Goal: Information Seeking & Learning: Check status

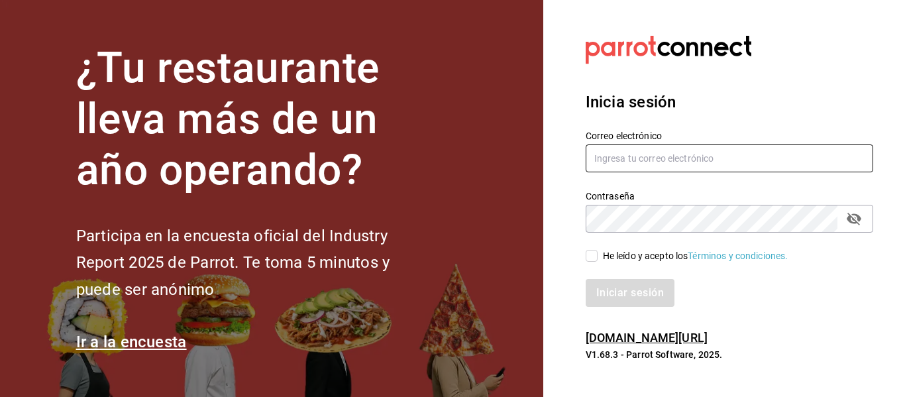
type input "[EMAIL_ADDRESS][DOMAIN_NAME]"
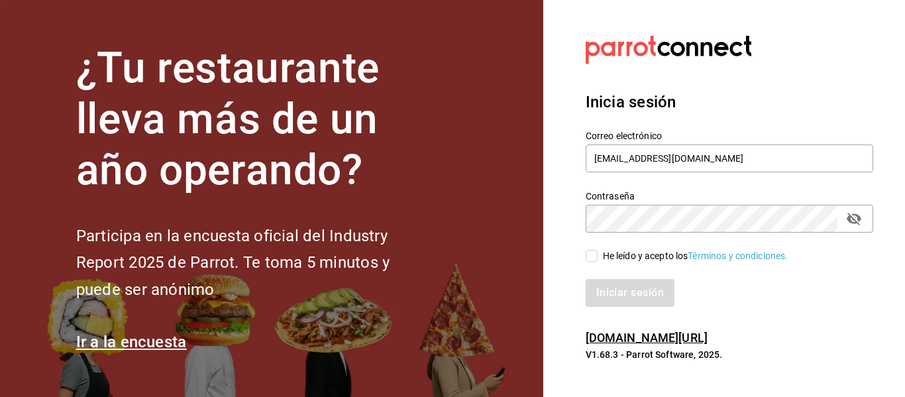
click at [590, 258] on input "He leído y acepto los Términos y condiciones." at bounding box center [592, 256] width 12 height 12
checkbox input "true"
click at [606, 285] on button "Iniciar sesión" at bounding box center [631, 293] width 90 height 28
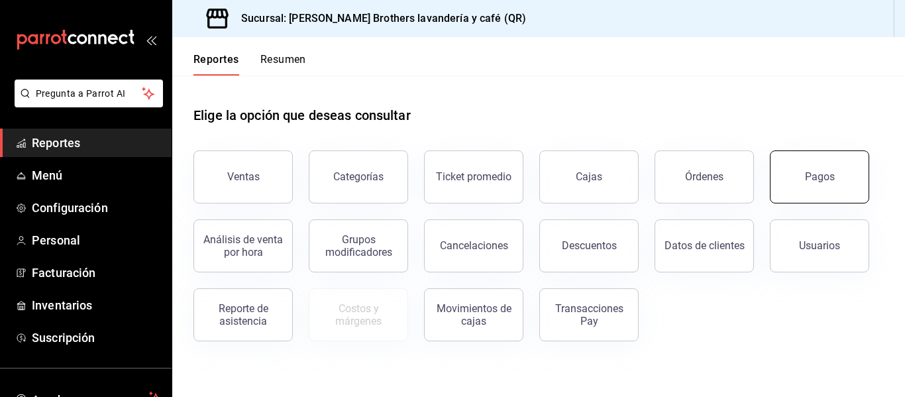
click at [851, 175] on button "Pagos" at bounding box center [819, 176] width 99 height 53
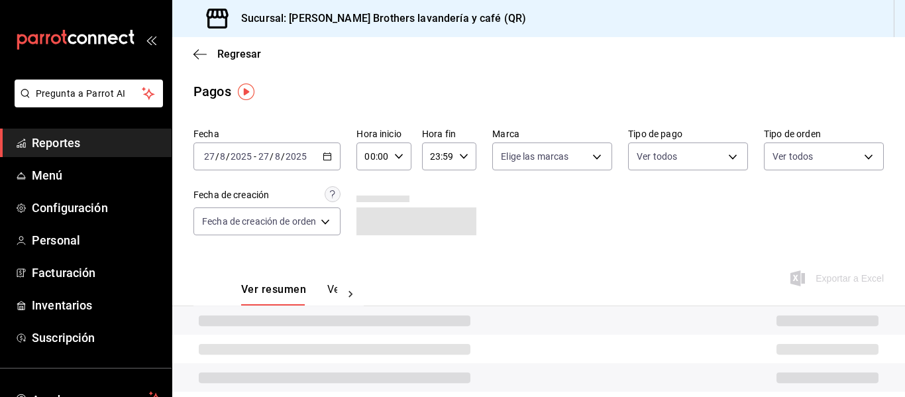
click at [335, 157] on div "[DATE] [DATE] - [DATE] [DATE]" at bounding box center [267, 156] width 147 height 28
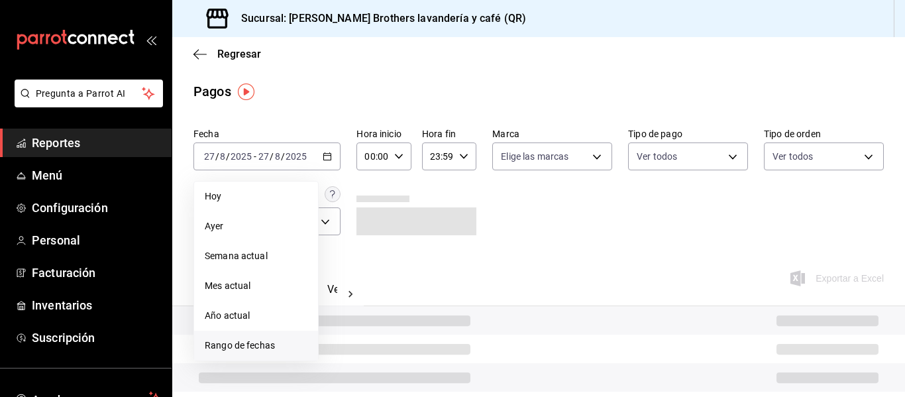
click at [258, 335] on li "Rango de fechas" at bounding box center [256, 346] width 124 height 30
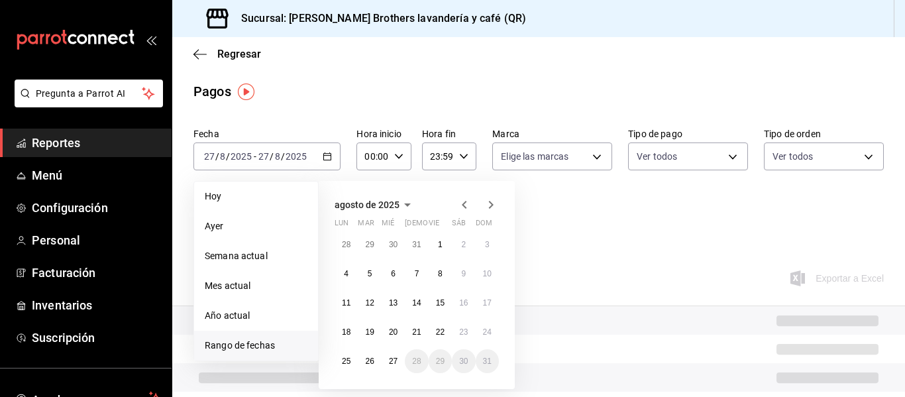
click at [347, 278] on abbr "4" at bounding box center [346, 273] width 5 height 9
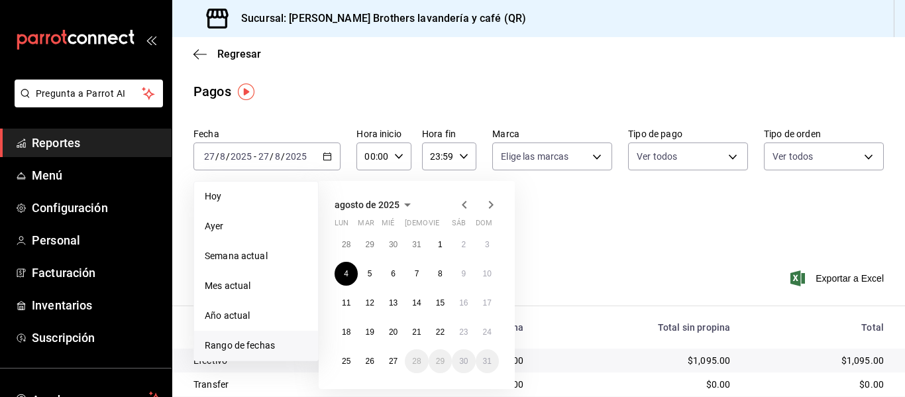
click at [347, 278] on abbr "4" at bounding box center [346, 273] width 5 height 9
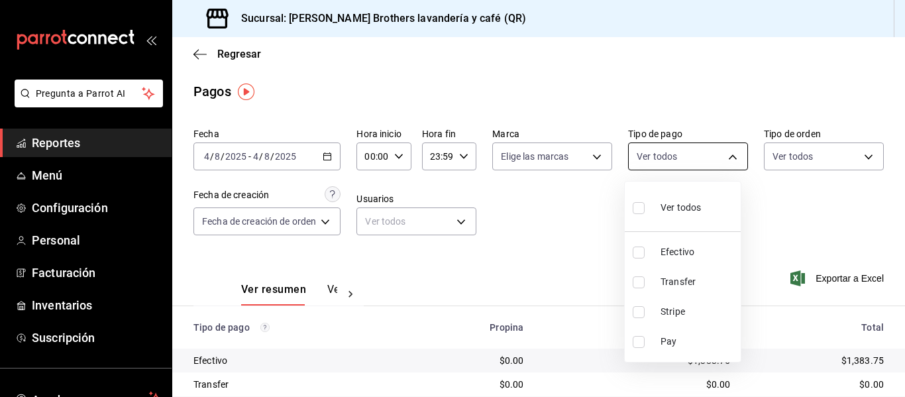
click at [697, 159] on body "Pregunta a Parrot AI Reportes Menú Configuración Personal Facturación Inventari…" at bounding box center [452, 198] width 905 height 397
click at [670, 256] on span "Efectivo" at bounding box center [698, 252] width 75 height 14
type input "05f43dae-7884-44d1-9aaf-dad17ac2ebd9"
checkbox input "true"
click at [327, 293] on div at bounding box center [452, 198] width 905 height 397
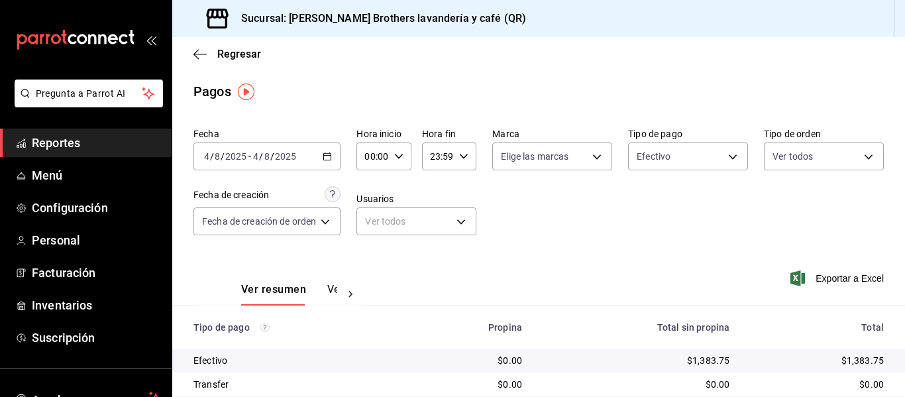
click at [325, 290] on div "Ver resumen Ver pagos" at bounding box center [289, 294] width 96 height 23
click at [331, 290] on button "Ver pagos" at bounding box center [352, 294] width 50 height 23
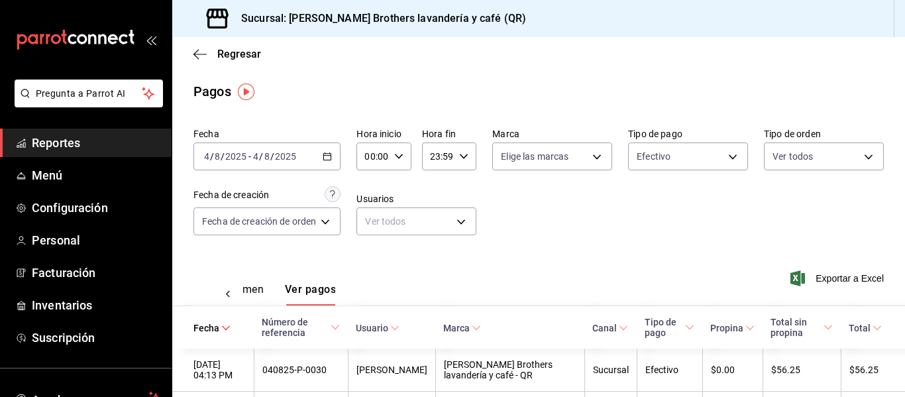
click at [274, 296] on div "Ver resumen Ver pagos" at bounding box center [249, 294] width 94 height 23
click at [259, 294] on button "Ver resumen" at bounding box center [233, 294] width 62 height 23
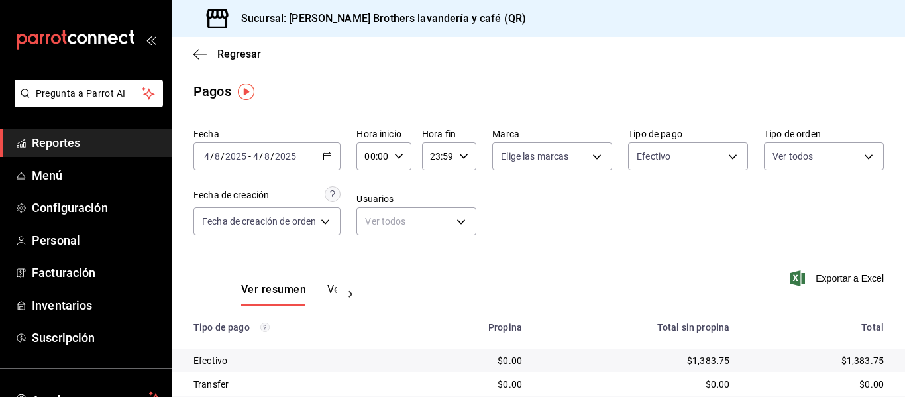
click at [330, 285] on button "Ver pagos" at bounding box center [352, 294] width 50 height 23
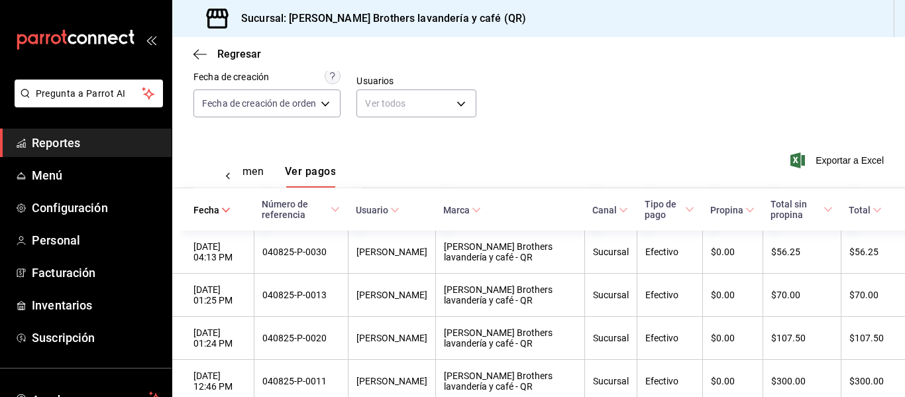
scroll to position [133, 0]
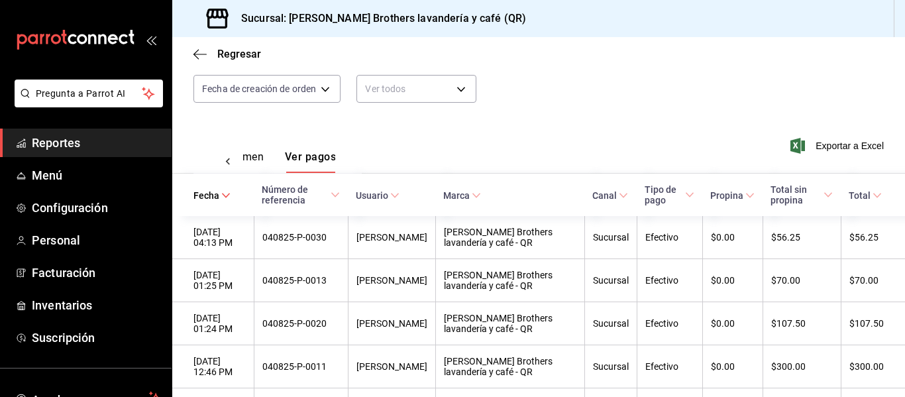
click at [227, 166] on icon at bounding box center [227, 161] width 13 height 13
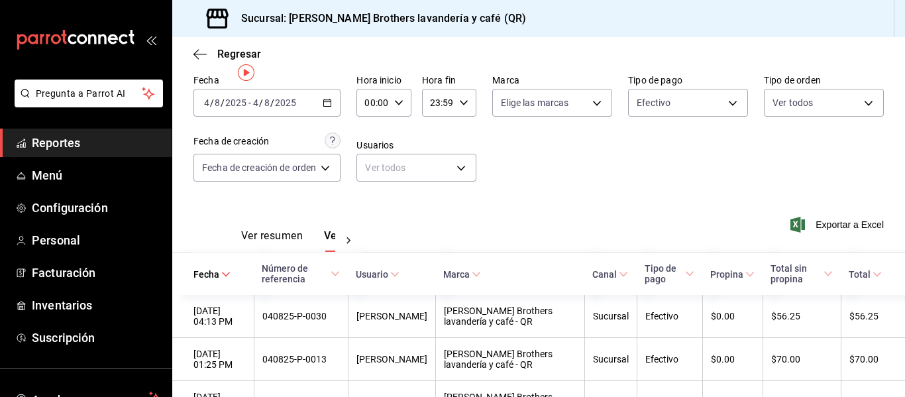
scroll to position [0, 0]
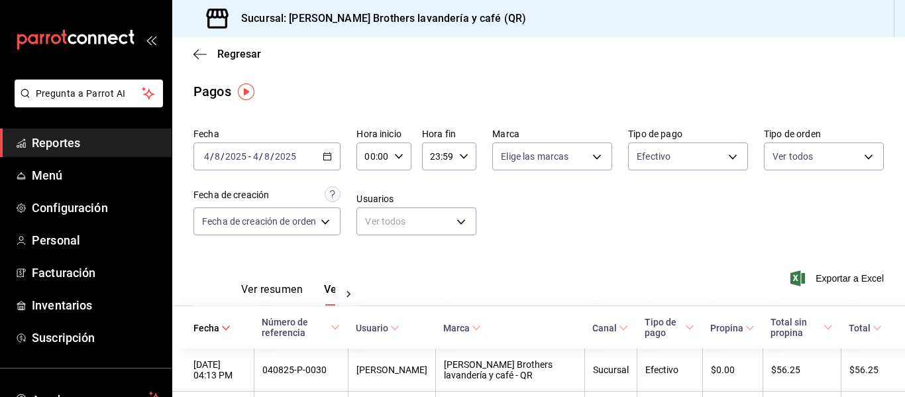
click at [335, 156] on div "[DATE] [DATE] - [DATE] [DATE]" at bounding box center [267, 156] width 147 height 28
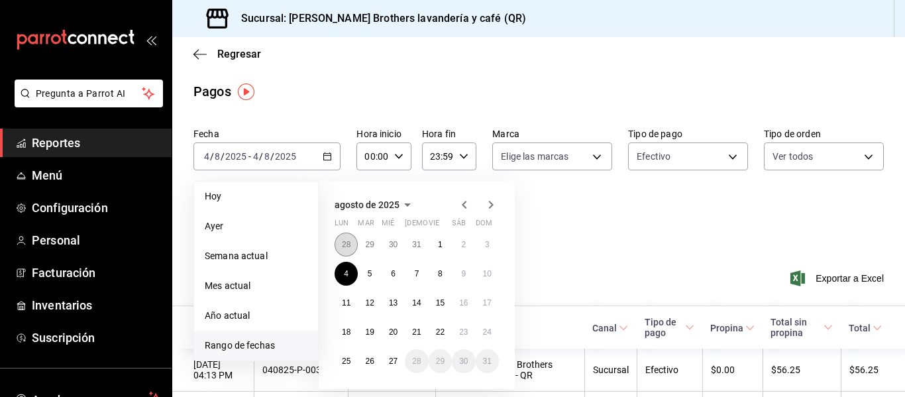
click at [347, 246] on abbr "28" at bounding box center [346, 244] width 9 height 9
click at [345, 374] on div "[DATE] lun mar mié jue vie sáb dom 30 1 2 3 4 5 6 7 8 9 10 11 12 13 14 15 16 17…" at bounding box center [417, 285] width 196 height 208
click at [347, 363] on abbr "28" at bounding box center [346, 361] width 9 height 9
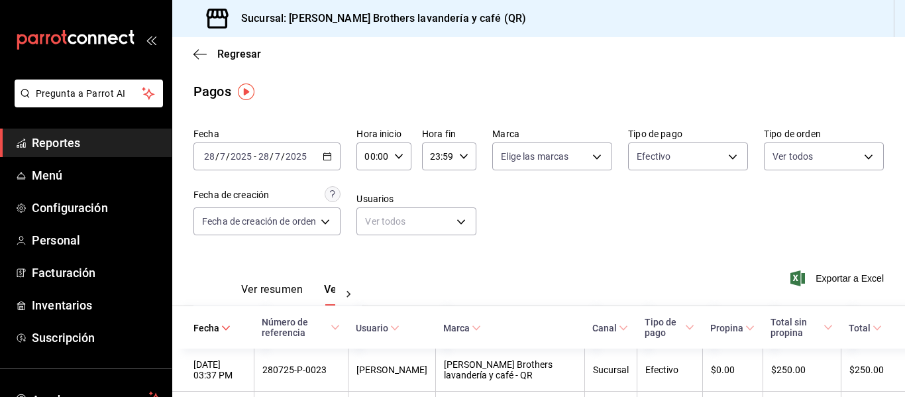
click at [286, 293] on button "Ver resumen" at bounding box center [272, 294] width 62 height 23
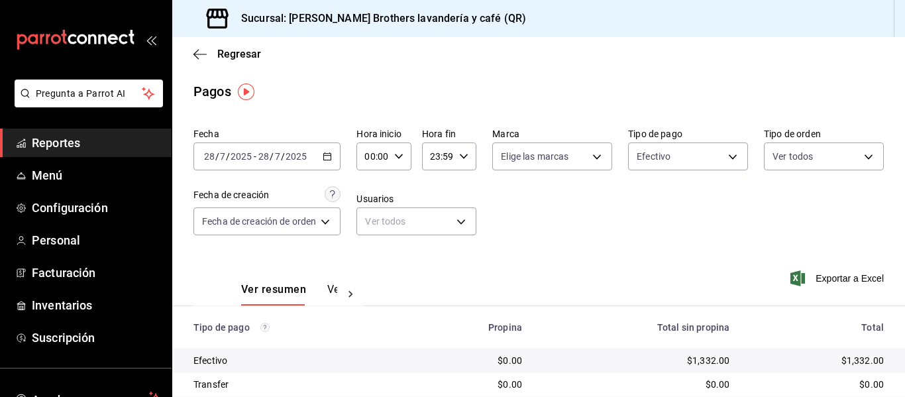
click at [334, 156] on div "[DATE] [DATE] - [DATE] [DATE]" at bounding box center [267, 156] width 147 height 28
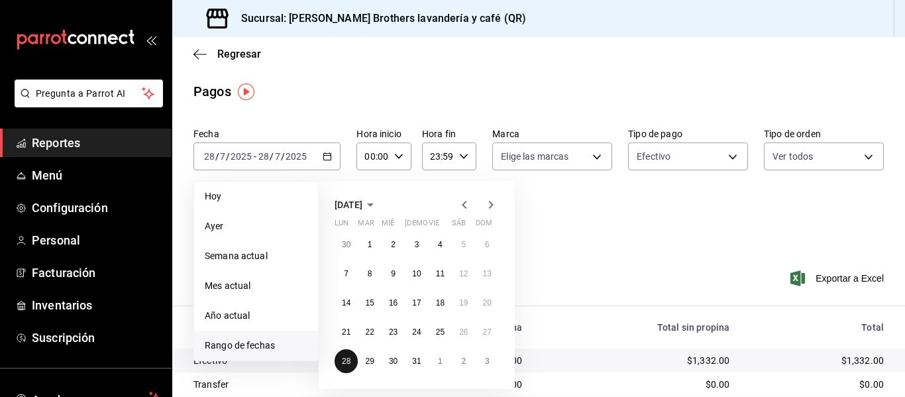
click at [357, 364] on button "28" at bounding box center [346, 361] width 23 height 24
click at [361, 357] on button "29" at bounding box center [369, 361] width 23 height 24
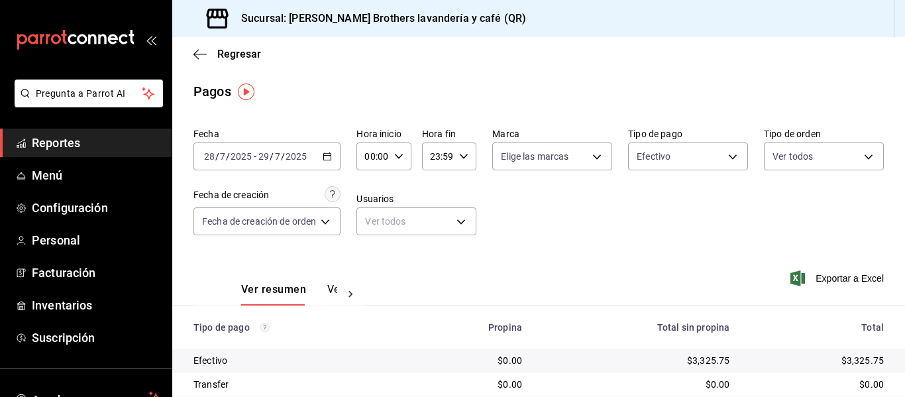
click at [332, 153] on icon "button" at bounding box center [327, 156] width 9 height 9
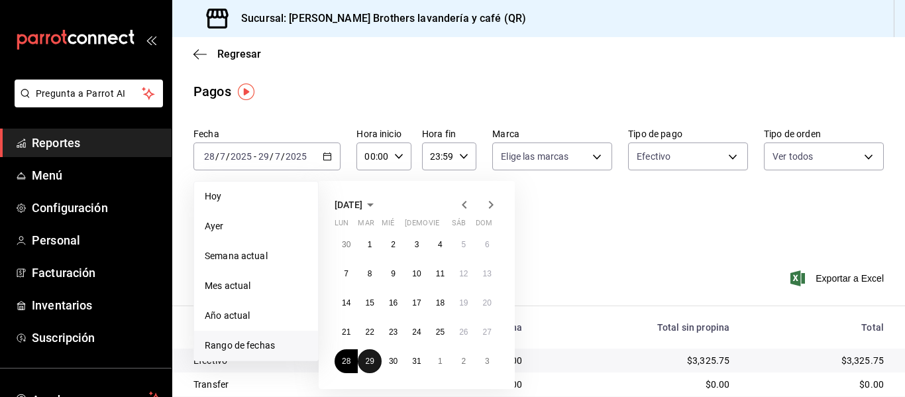
click at [376, 366] on button "29" at bounding box center [369, 361] width 23 height 24
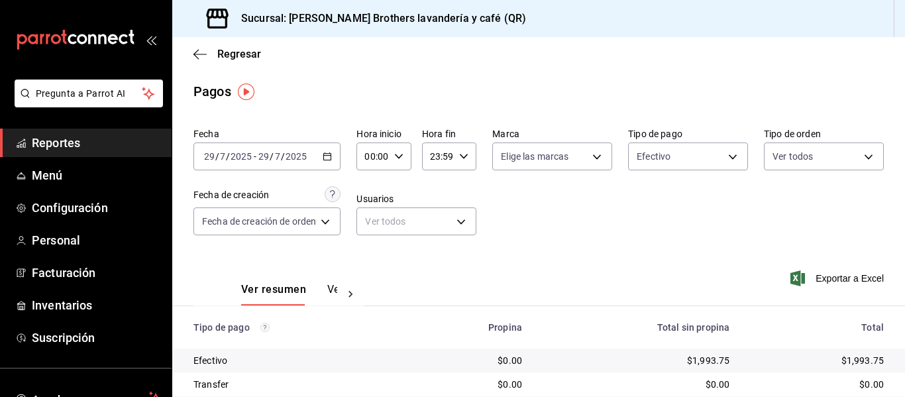
click at [329, 154] on \(Stroke\) "button" at bounding box center [327, 156] width 8 height 7
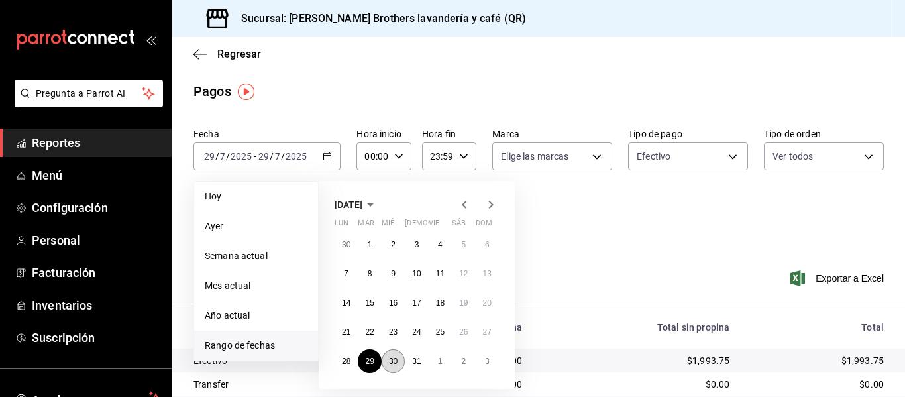
click at [390, 353] on button "30" at bounding box center [393, 361] width 23 height 24
click at [391, 352] on button "30" at bounding box center [393, 361] width 23 height 24
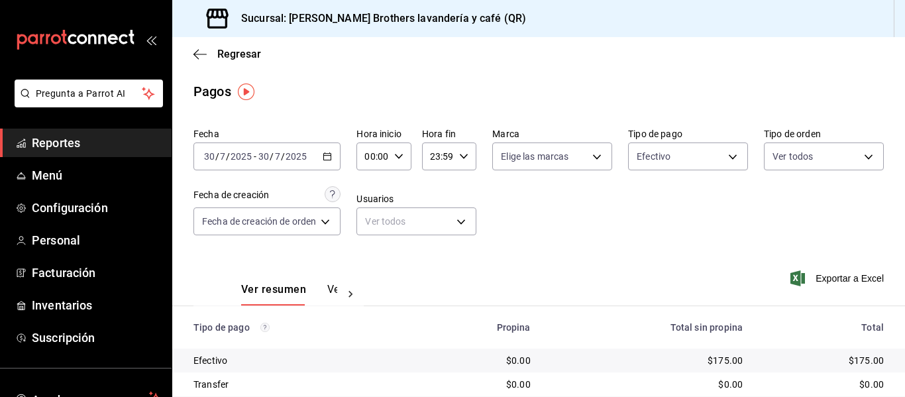
click at [335, 154] on div "[DATE] [DATE] - [DATE] [DATE]" at bounding box center [267, 156] width 147 height 28
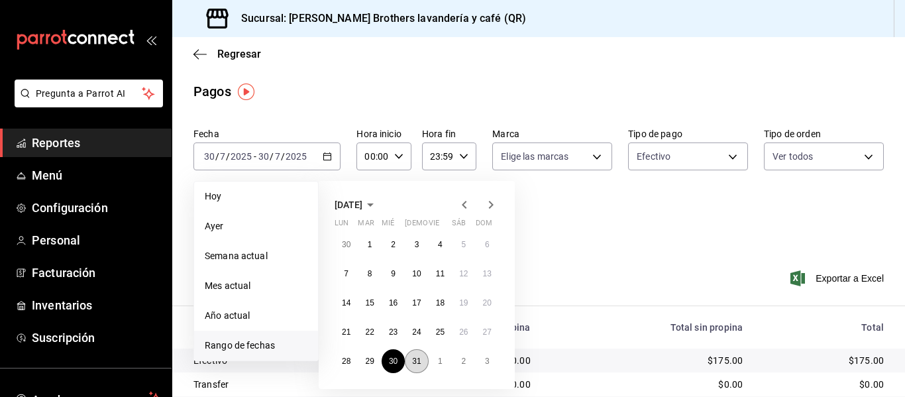
click at [421, 365] on button "31" at bounding box center [416, 361] width 23 height 24
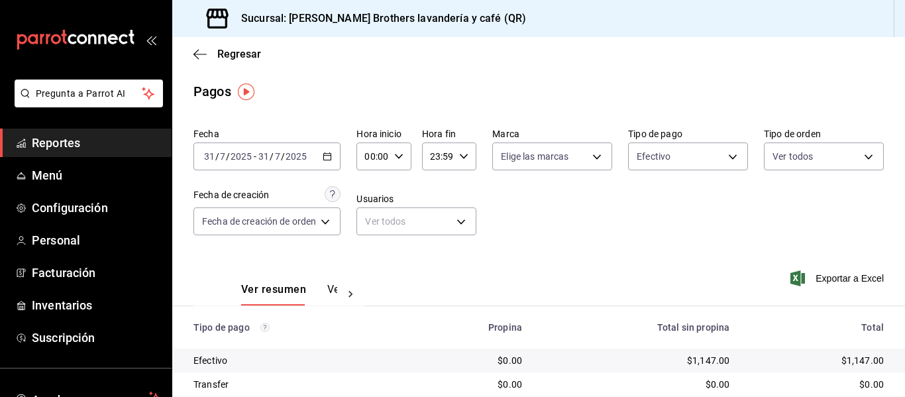
click at [321, 160] on div "[DATE] [DATE] - [DATE] [DATE]" at bounding box center [267, 156] width 147 height 28
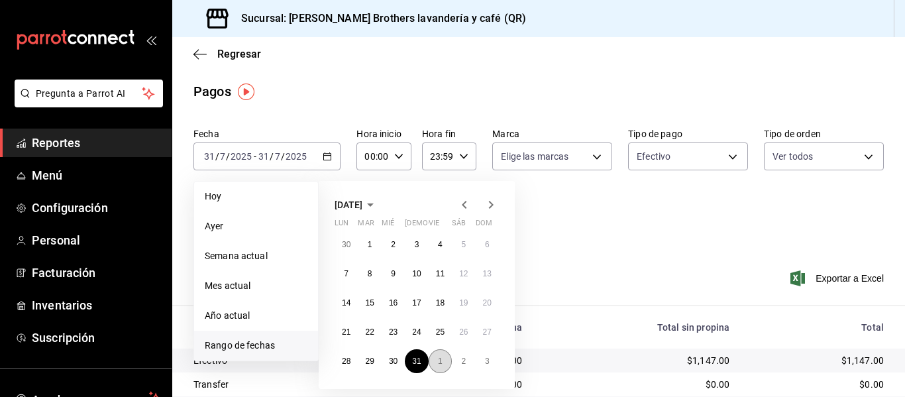
click at [446, 362] on button "1" at bounding box center [440, 361] width 23 height 24
click at [441, 240] on abbr "1" at bounding box center [440, 244] width 5 height 9
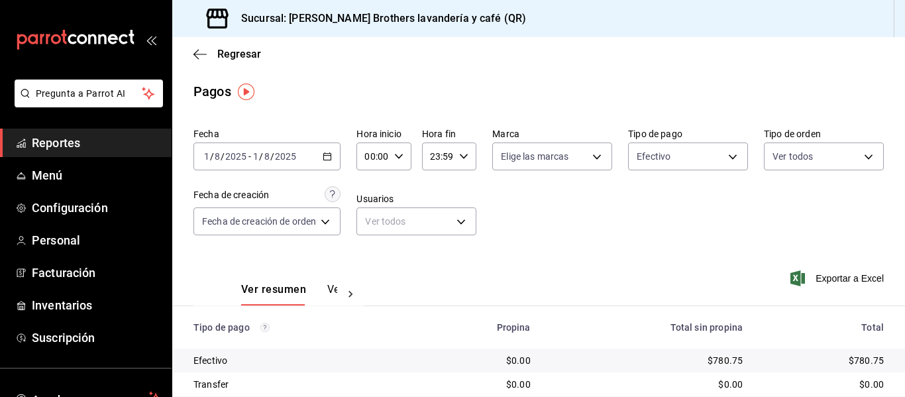
click at [332, 158] on icon "button" at bounding box center [327, 156] width 9 height 9
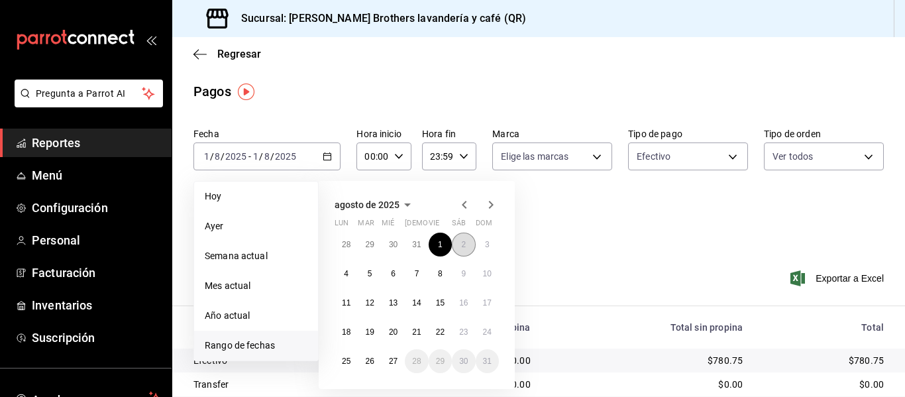
click at [463, 240] on abbr "2" at bounding box center [463, 244] width 5 height 9
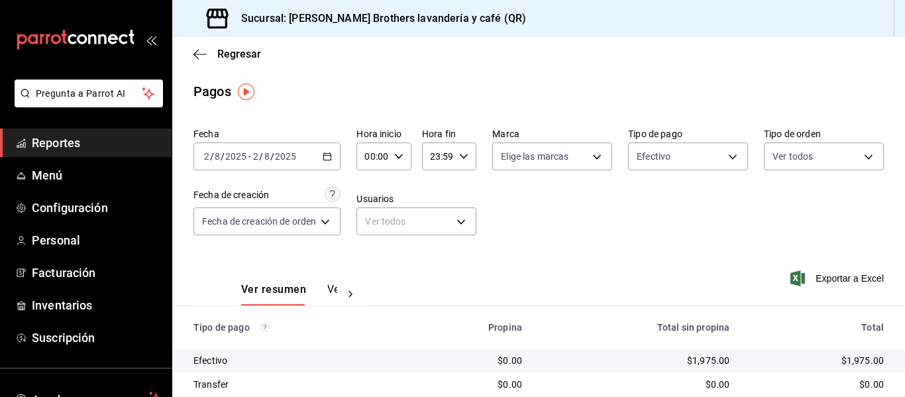
click at [337, 168] on div "[DATE] [DATE] - [DATE] [DATE]" at bounding box center [267, 156] width 147 height 28
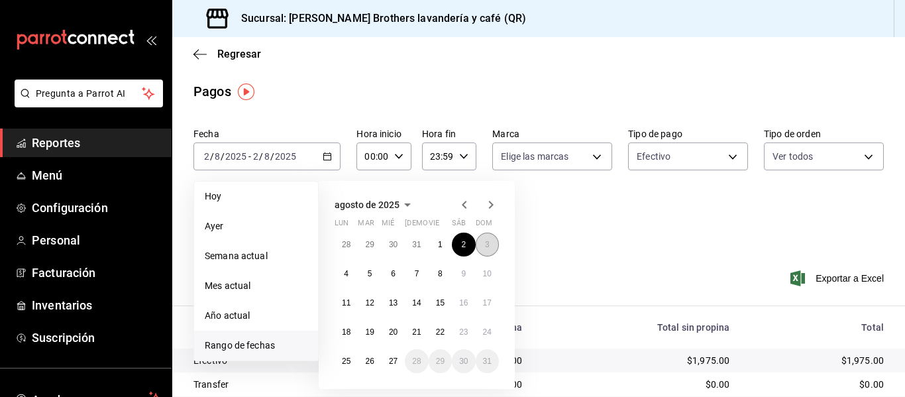
click at [482, 244] on button "3" at bounding box center [487, 245] width 23 height 24
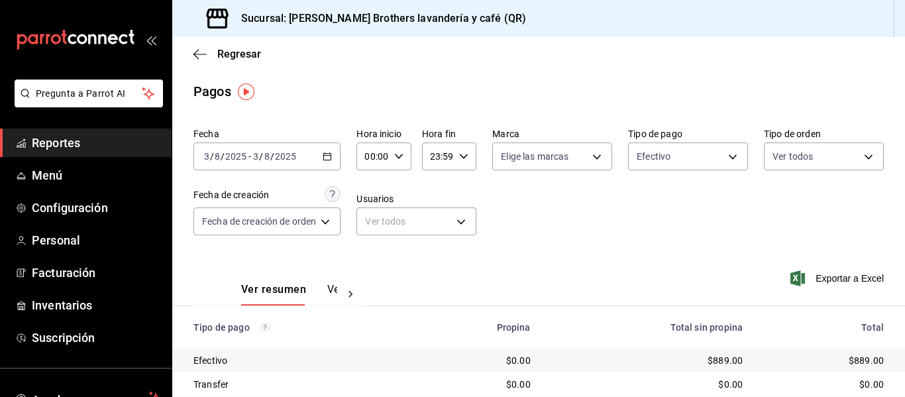
click at [330, 160] on \(Stroke\) "button" at bounding box center [327, 156] width 8 height 7
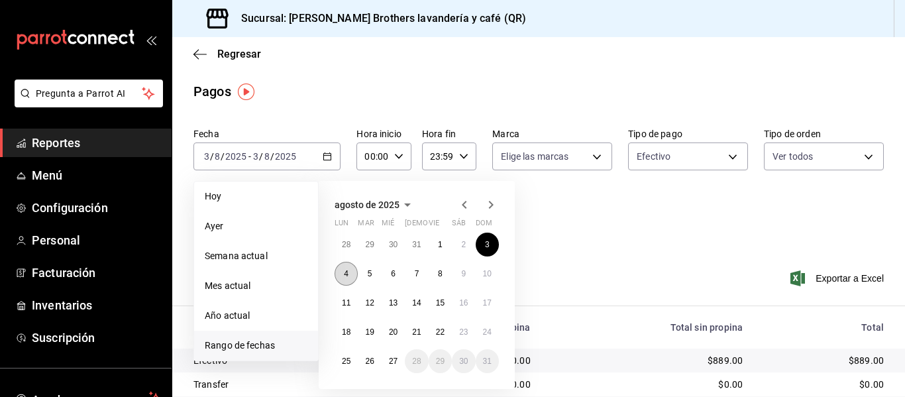
click at [352, 277] on button "4" at bounding box center [346, 274] width 23 height 24
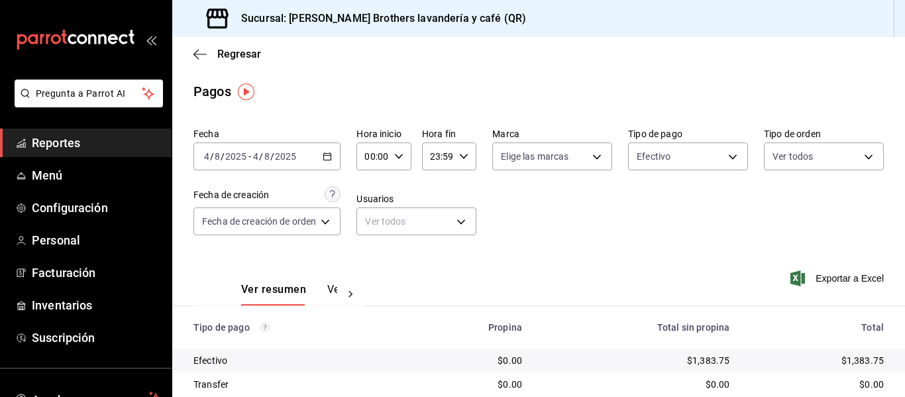
click at [337, 160] on div "[DATE] [DATE] - [DATE] [DATE]" at bounding box center [267, 156] width 147 height 28
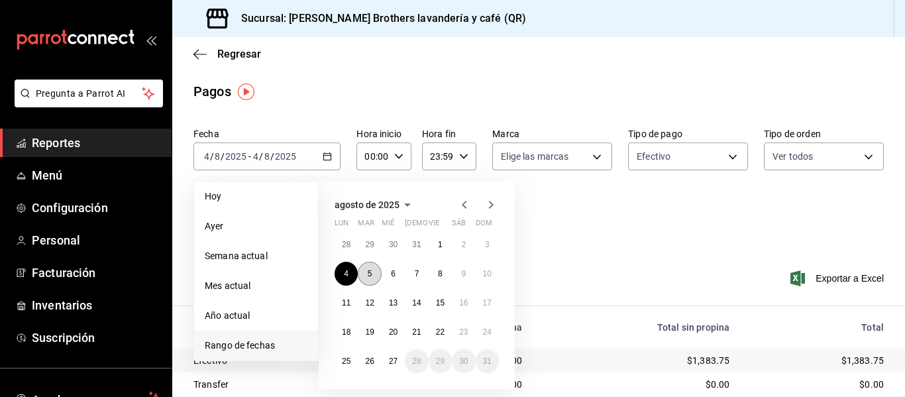
click at [371, 275] on abbr "5" at bounding box center [370, 273] width 5 height 9
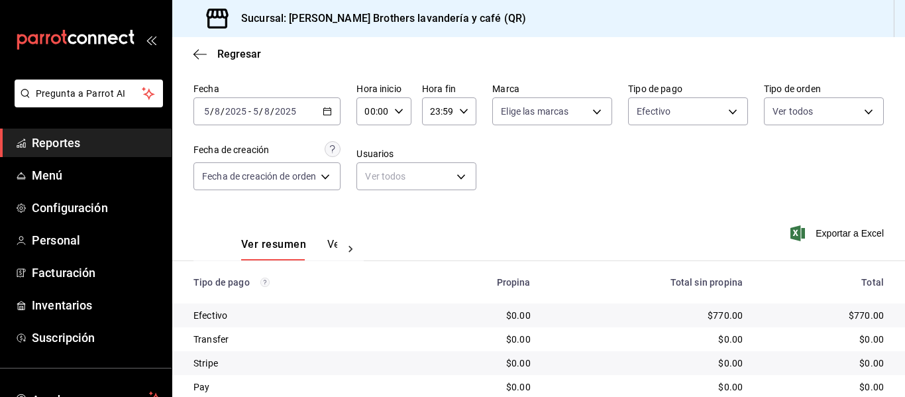
scroll to position [93, 0]
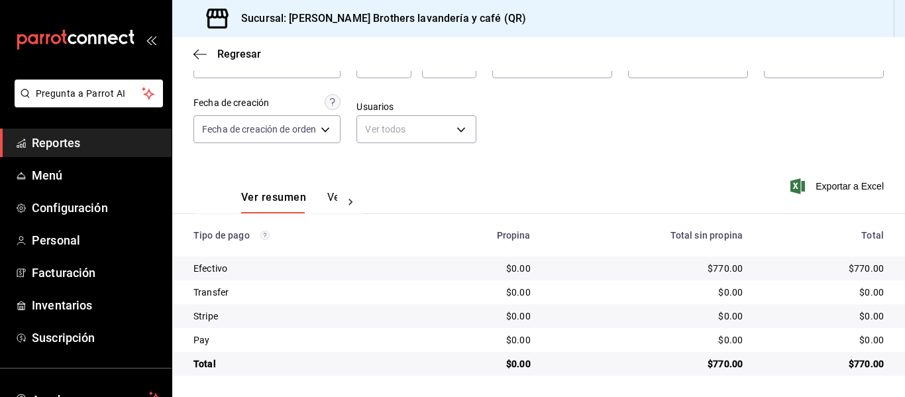
click at [329, 199] on button "Ver pagos" at bounding box center [352, 202] width 50 height 23
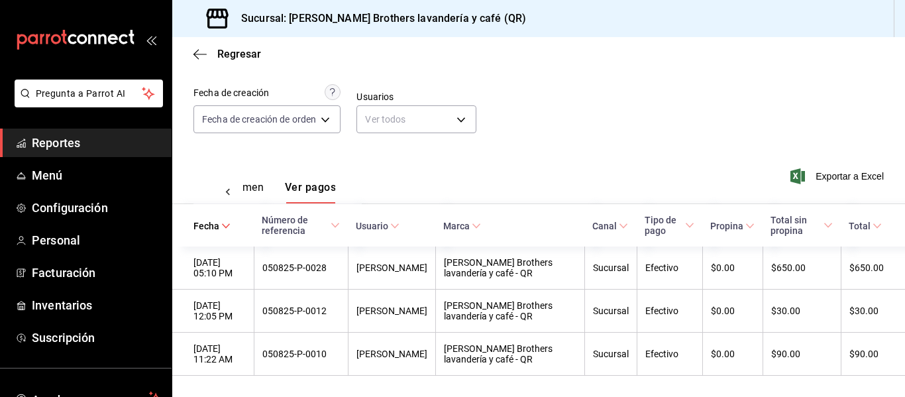
scroll to position [107, 0]
click at [201, 56] on icon "button" at bounding box center [200, 54] width 13 height 12
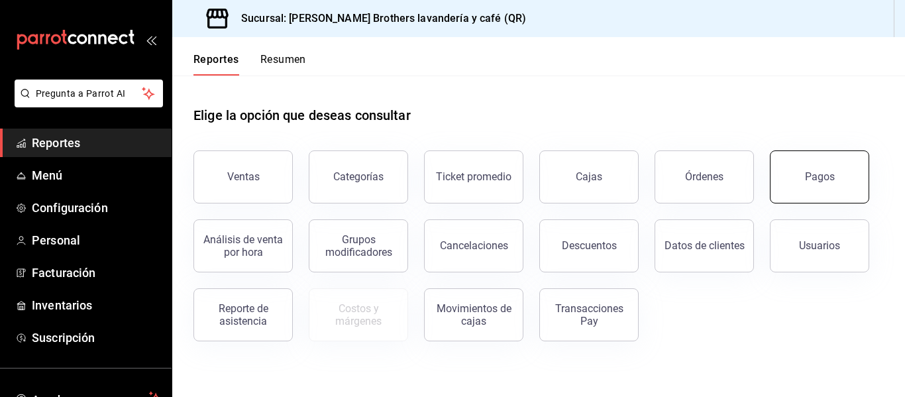
click at [830, 176] on div "Pagos" at bounding box center [820, 176] width 30 height 13
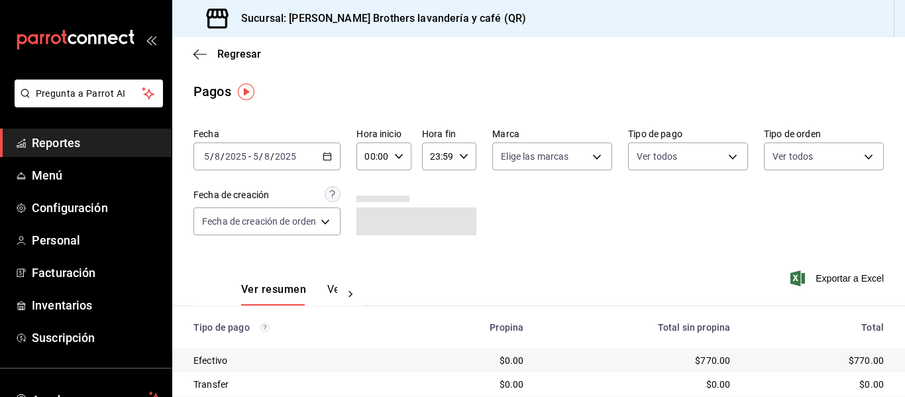
click at [336, 162] on div "[DATE] [DATE] - [DATE] [DATE]" at bounding box center [267, 156] width 147 height 28
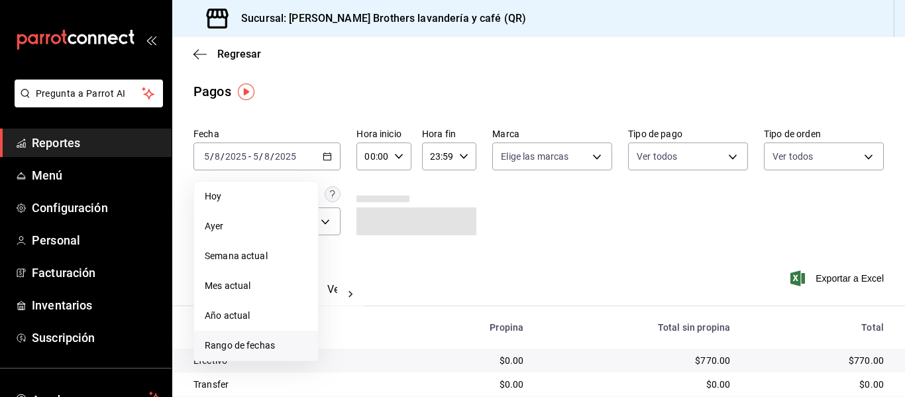
click at [236, 343] on span "Rango de fechas" at bounding box center [256, 346] width 103 height 14
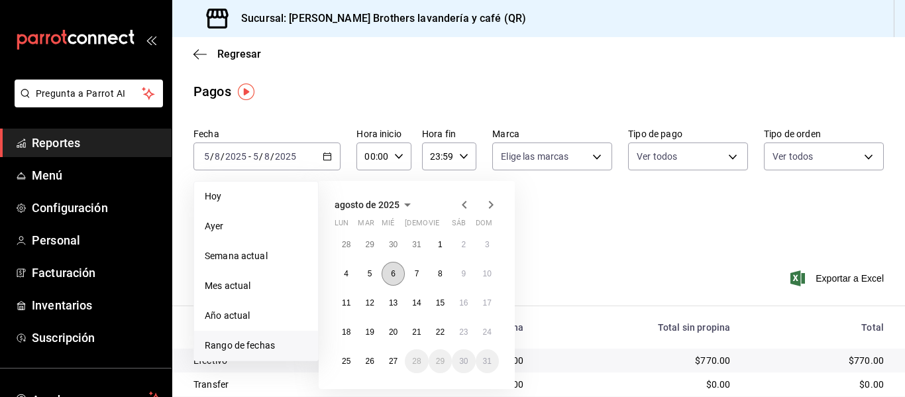
click at [384, 268] on button "6" at bounding box center [393, 274] width 23 height 24
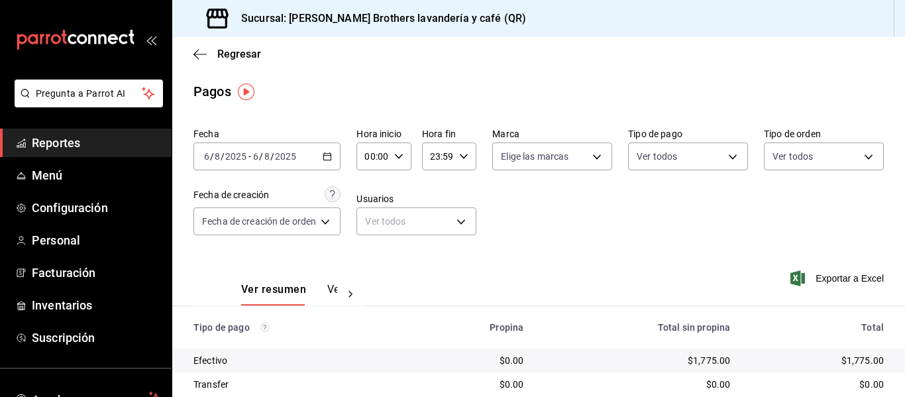
click at [341, 156] on div "[DATE] [DATE] - [DATE] [DATE]" at bounding box center [267, 156] width 147 height 28
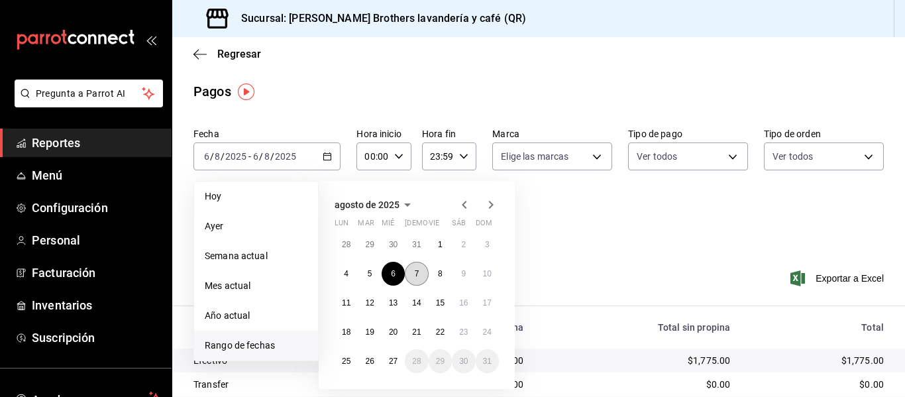
click at [417, 270] on abbr "7" at bounding box center [417, 273] width 5 height 9
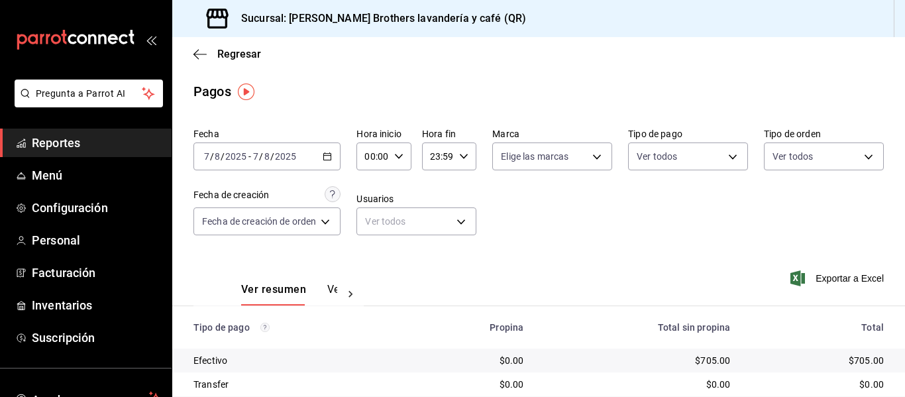
click at [331, 154] on icon "button" at bounding box center [327, 156] width 9 height 9
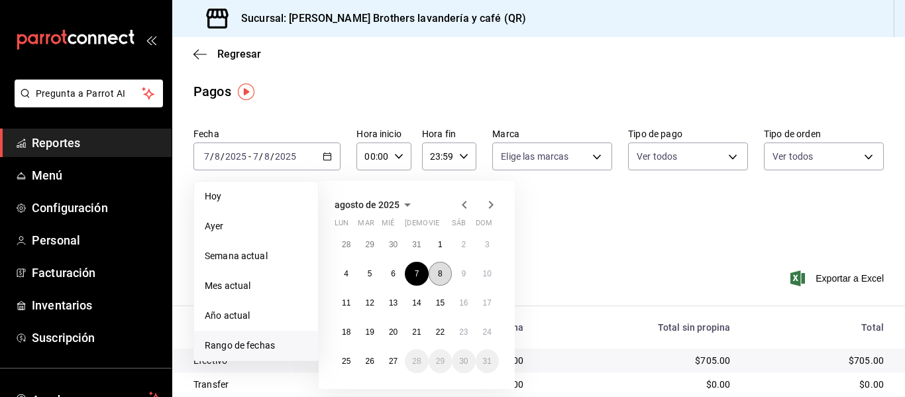
click at [443, 272] on button "8" at bounding box center [440, 274] width 23 height 24
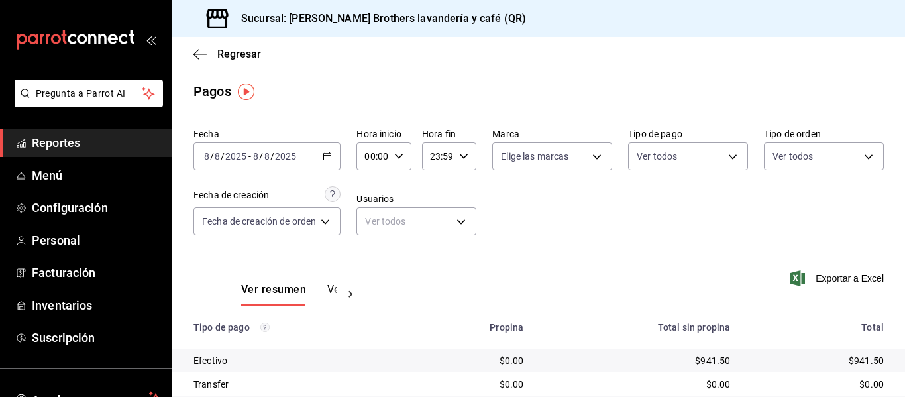
click at [337, 157] on div "[DATE] [DATE] - [DATE] [DATE]" at bounding box center [267, 156] width 147 height 28
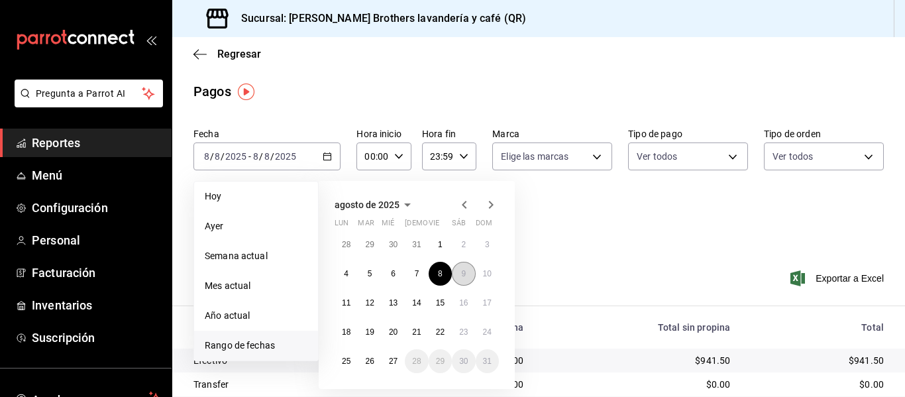
click at [459, 268] on button "9" at bounding box center [463, 274] width 23 height 24
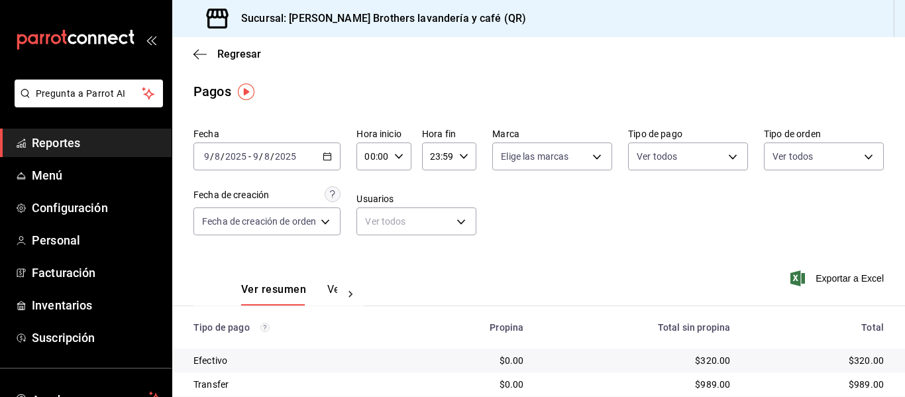
click at [326, 150] on div "[DATE] [DATE] - [DATE] [DATE]" at bounding box center [267, 156] width 147 height 28
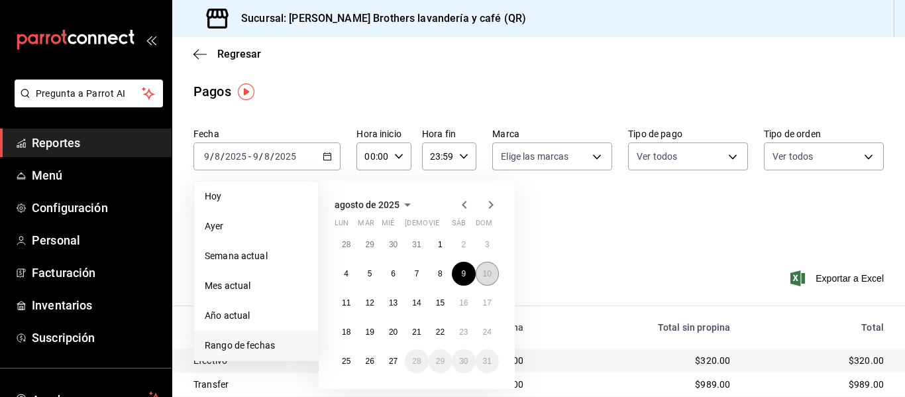
click at [488, 272] on abbr "10" at bounding box center [487, 273] width 9 height 9
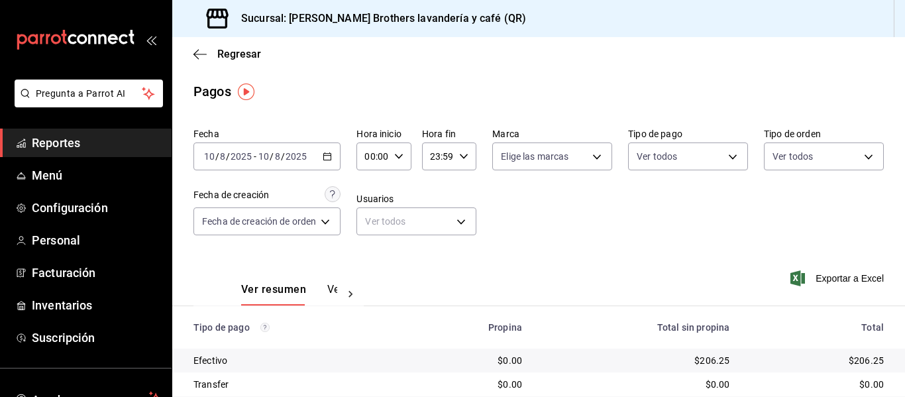
click at [326, 146] on div "[DATE] [DATE] - [DATE] [DATE]" at bounding box center [267, 156] width 147 height 28
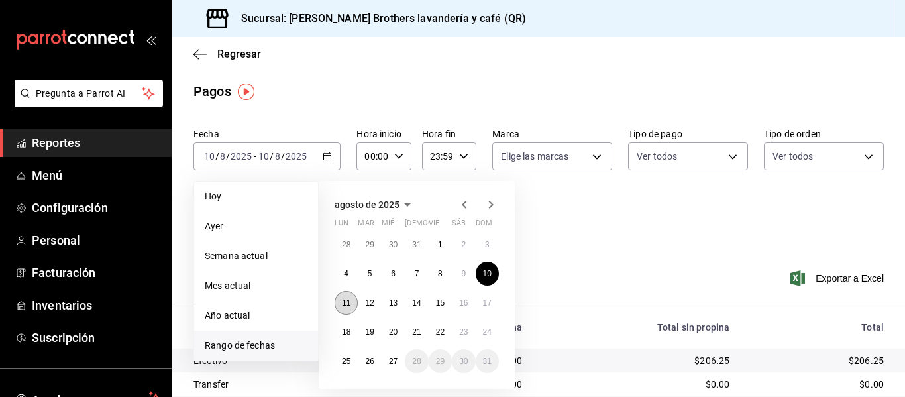
click at [339, 298] on button "11" at bounding box center [346, 303] width 23 height 24
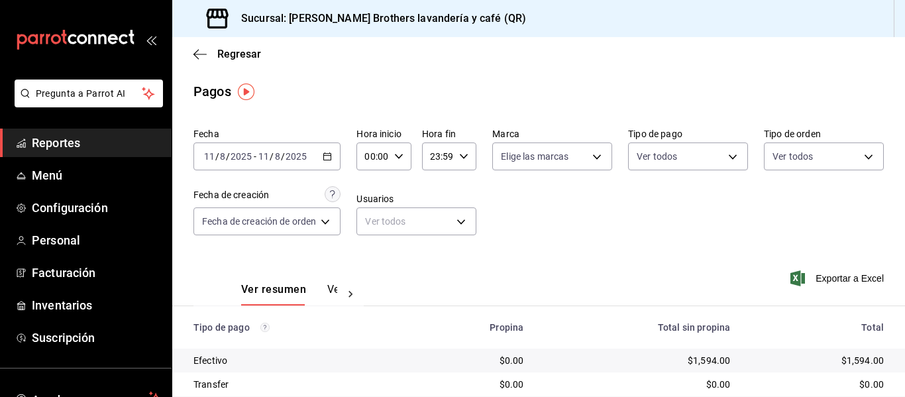
click at [339, 152] on div "[DATE] [DATE] - [DATE] [DATE]" at bounding box center [267, 156] width 147 height 28
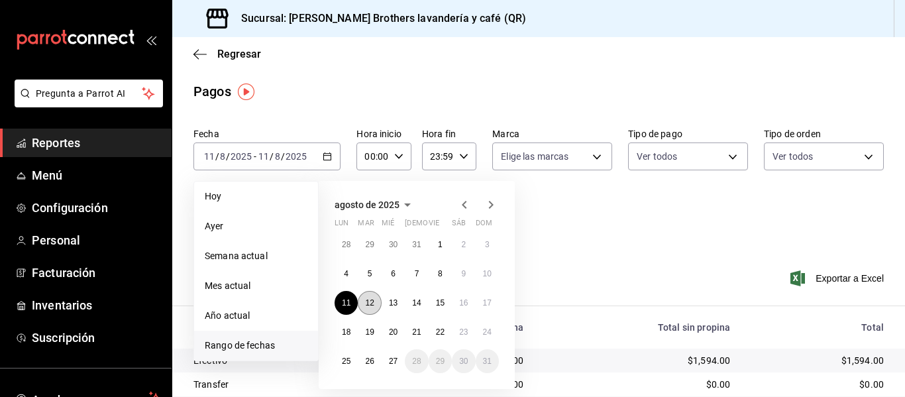
click at [371, 314] on button "12" at bounding box center [369, 303] width 23 height 24
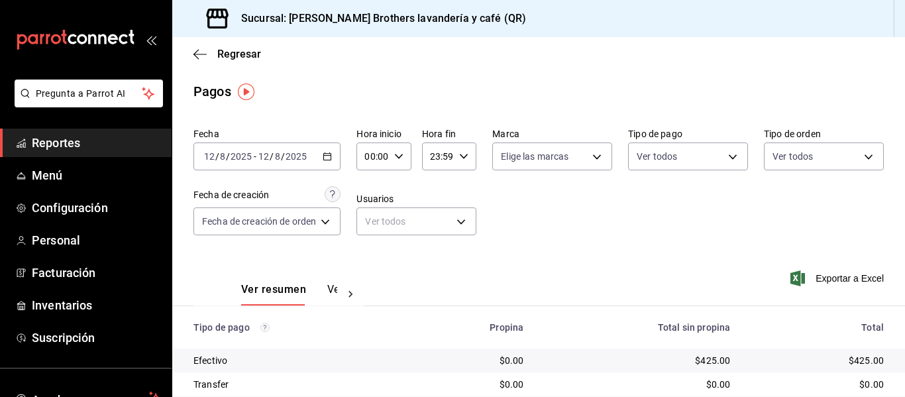
click at [341, 158] on div "[DATE] [DATE] - [DATE] [DATE]" at bounding box center [267, 156] width 147 height 28
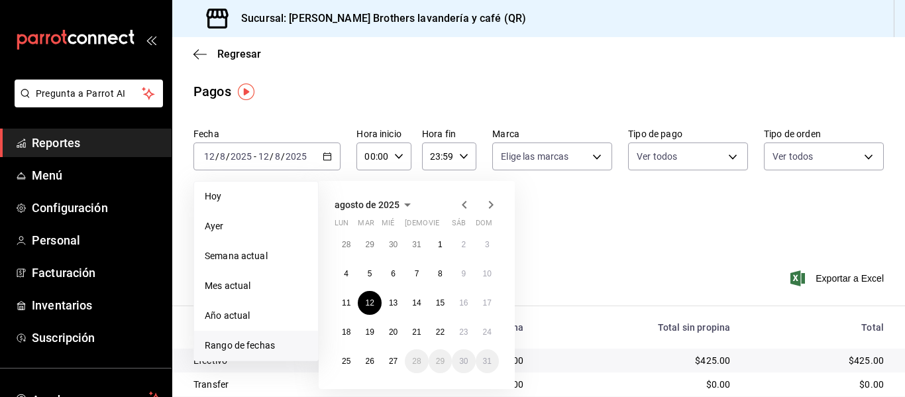
click at [467, 201] on icon "button" at bounding box center [464, 205] width 5 height 8
click at [410, 363] on button "31" at bounding box center [416, 361] width 23 height 24
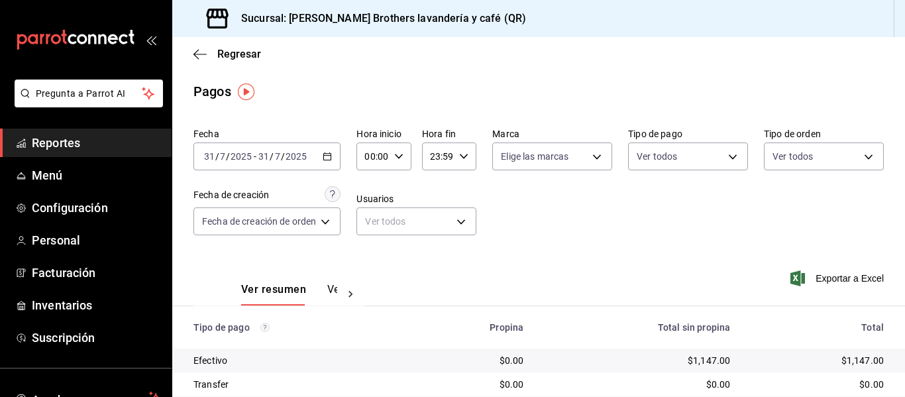
click at [331, 158] on icon "button" at bounding box center [327, 156] width 9 height 9
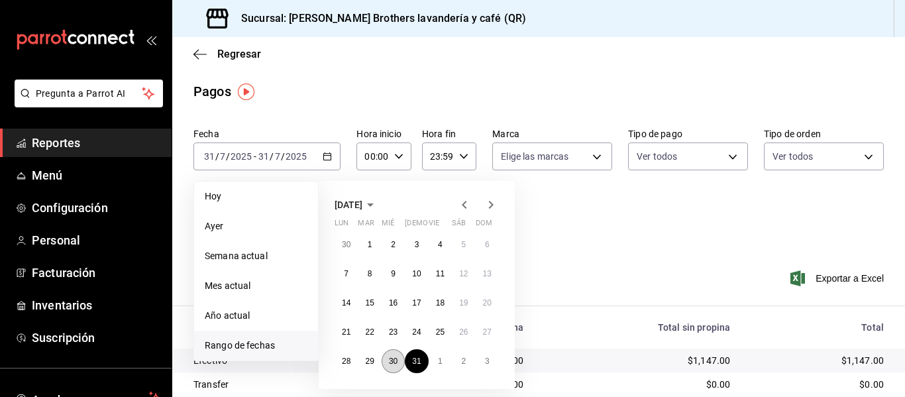
click at [386, 359] on button "30" at bounding box center [393, 361] width 23 height 24
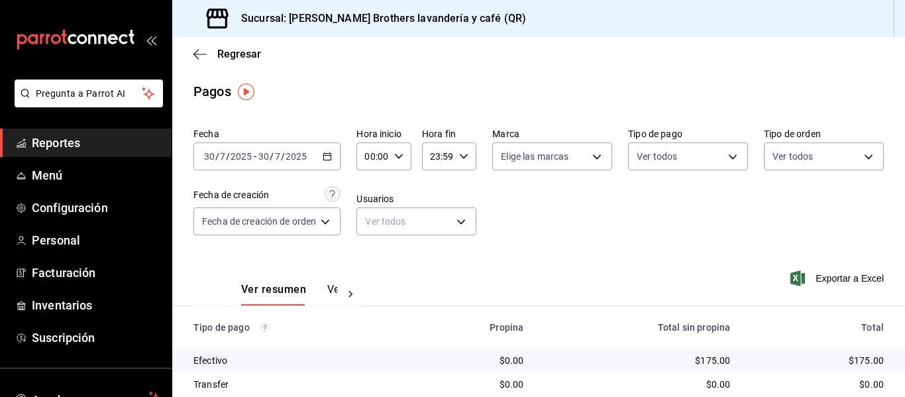
click at [321, 167] on div "[DATE] [DATE] - [DATE] [DATE]" at bounding box center [267, 156] width 147 height 28
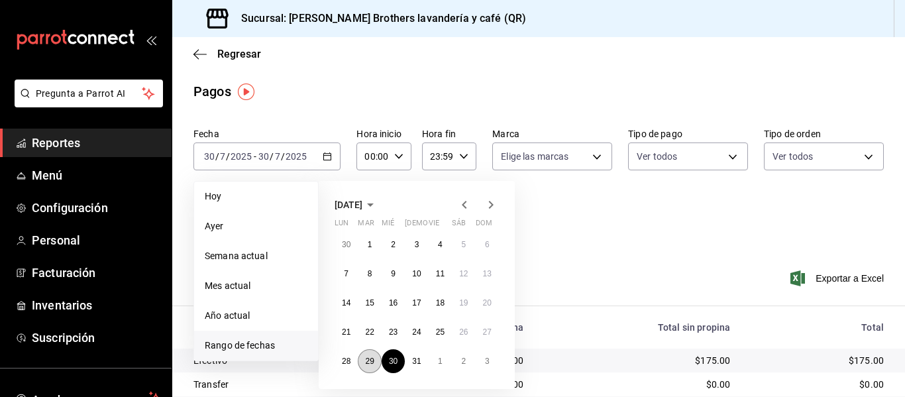
click at [369, 358] on abbr "29" at bounding box center [369, 361] width 9 height 9
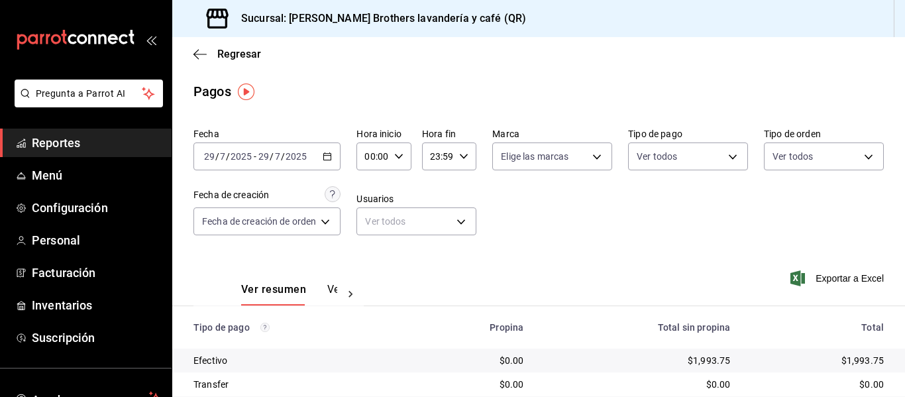
click at [331, 154] on icon "button" at bounding box center [327, 156] width 9 height 9
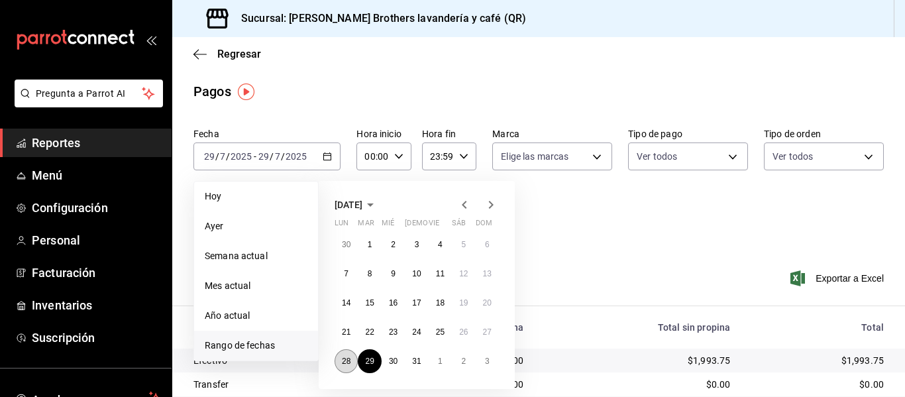
click at [344, 360] on abbr "28" at bounding box center [346, 361] width 9 height 9
click at [345, 360] on abbr "28" at bounding box center [346, 361] width 9 height 9
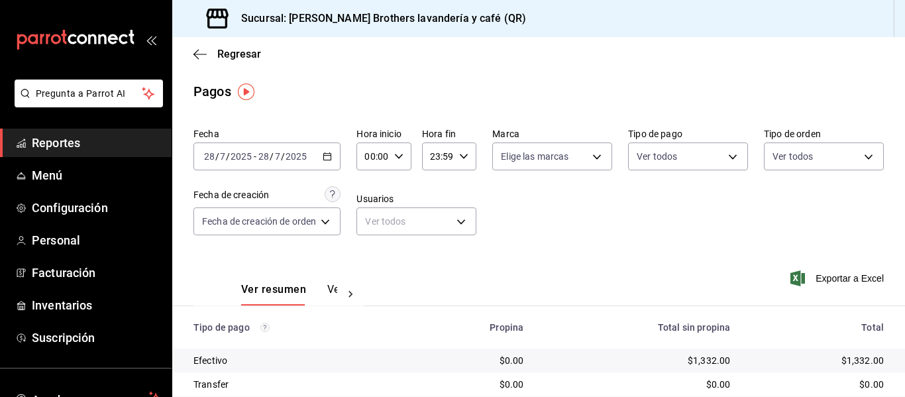
click at [337, 150] on div "[DATE] [DATE] - [DATE] [DATE]" at bounding box center [267, 156] width 147 height 28
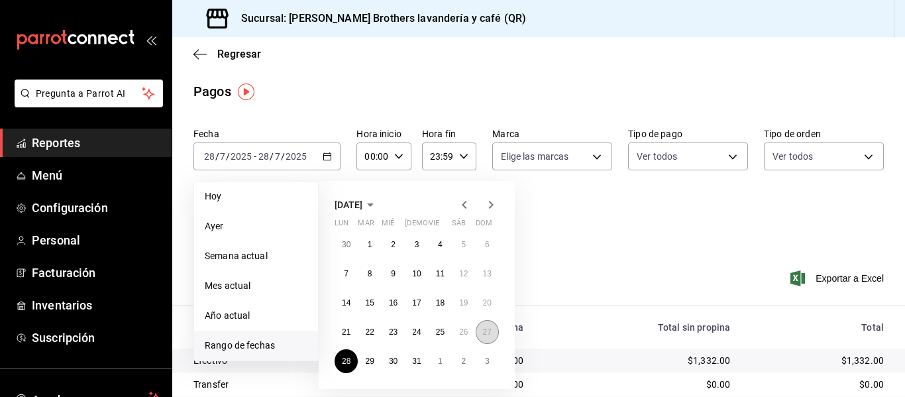
click at [480, 335] on button "27" at bounding box center [487, 332] width 23 height 24
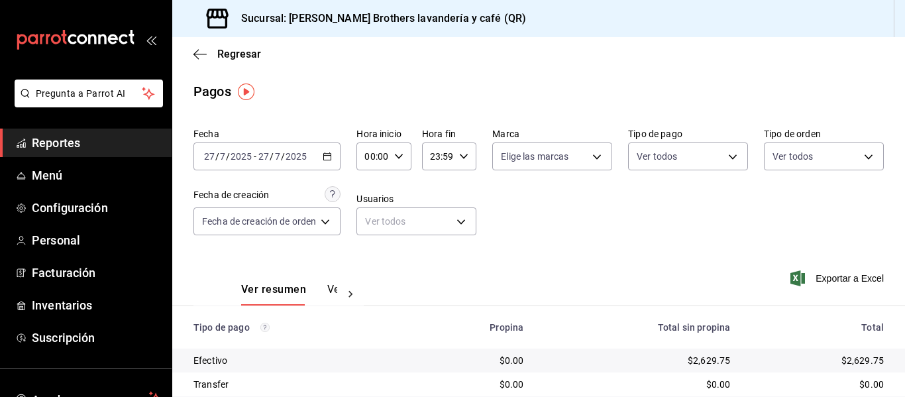
click at [339, 155] on div "[DATE] [DATE] - [DATE] [DATE]" at bounding box center [267, 156] width 147 height 28
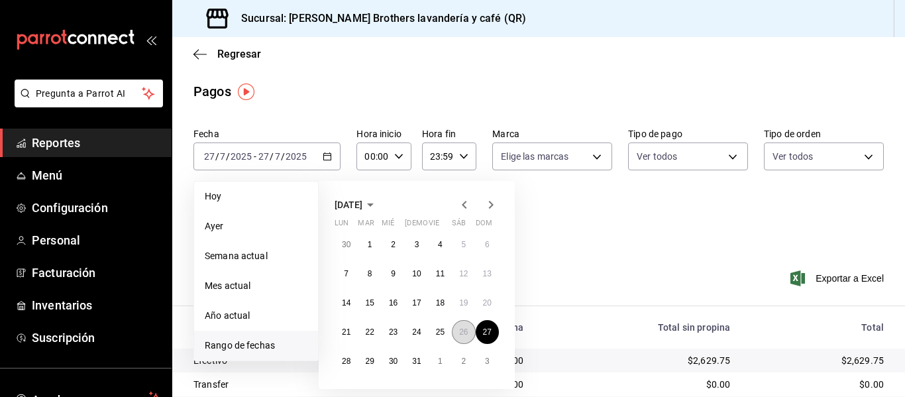
click at [469, 336] on button "26" at bounding box center [463, 332] width 23 height 24
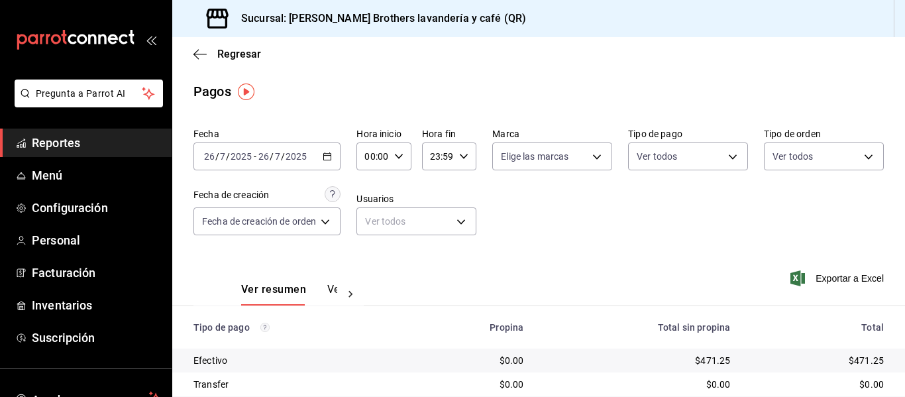
click at [335, 158] on div "[DATE] [DATE] - [DATE] [DATE]" at bounding box center [267, 156] width 147 height 28
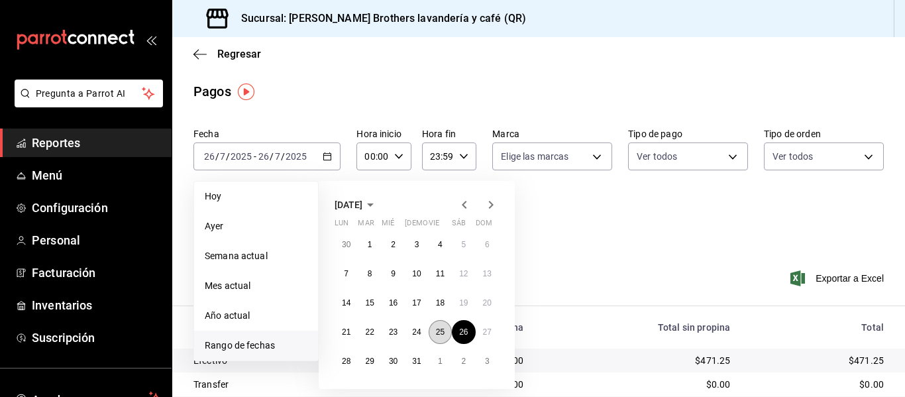
click at [449, 331] on button "25" at bounding box center [440, 332] width 23 height 24
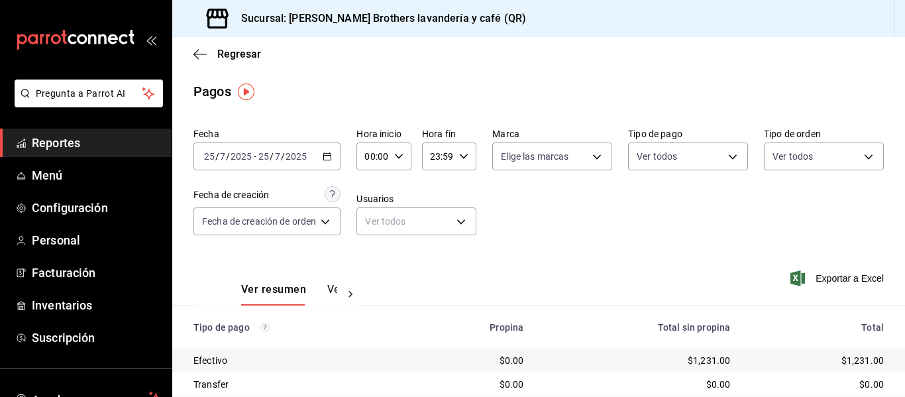
click at [331, 162] on div "[DATE] [DATE] - [DATE] [DATE]" at bounding box center [267, 156] width 147 height 28
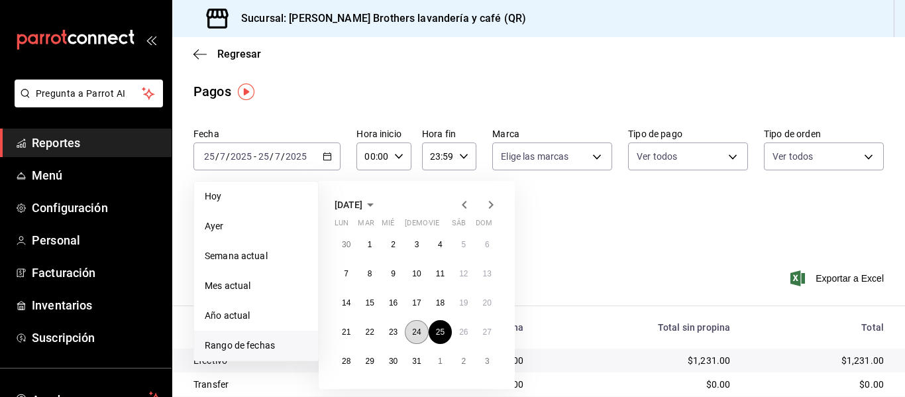
click at [413, 335] on abbr "24" at bounding box center [416, 331] width 9 height 9
click at [413, 336] on abbr "24" at bounding box center [416, 331] width 9 height 9
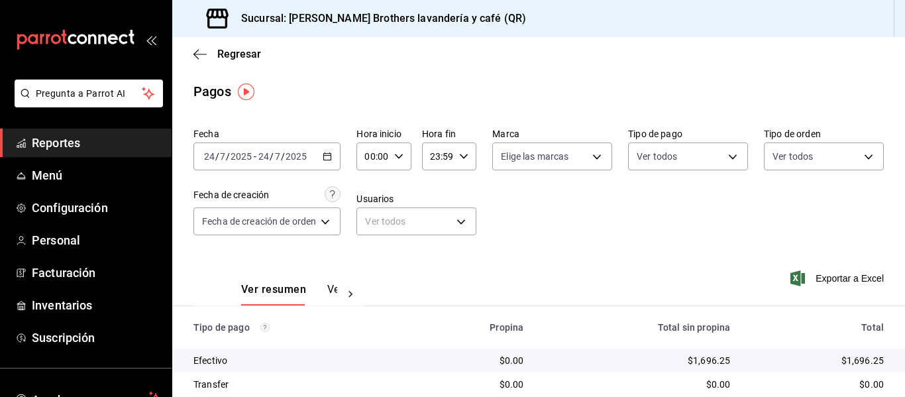
click at [334, 154] on div "[DATE] [DATE] - [DATE] [DATE]" at bounding box center [267, 156] width 147 height 28
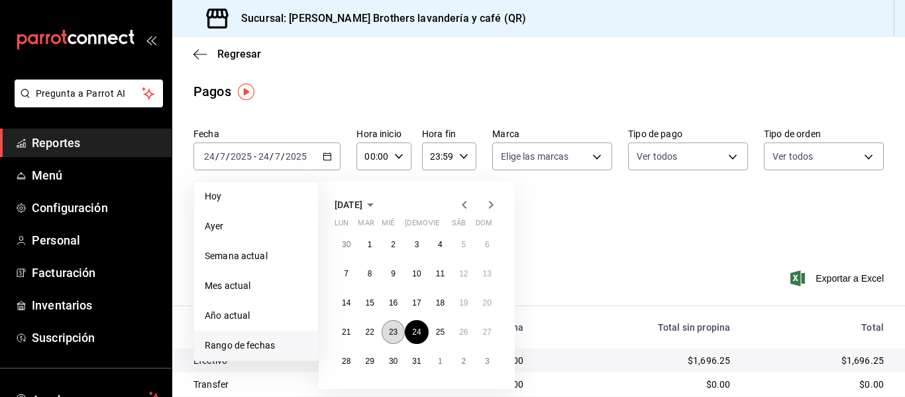
click at [392, 327] on button "23" at bounding box center [393, 332] width 23 height 24
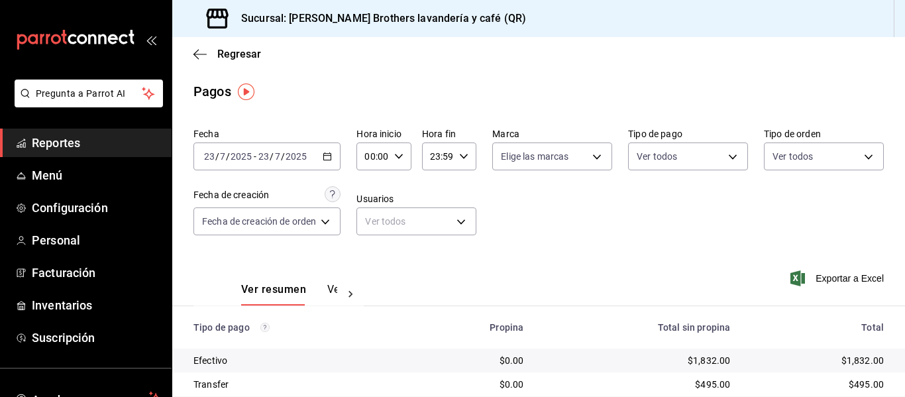
click at [327, 148] on div "[DATE] [DATE] - [DATE] [DATE]" at bounding box center [267, 156] width 147 height 28
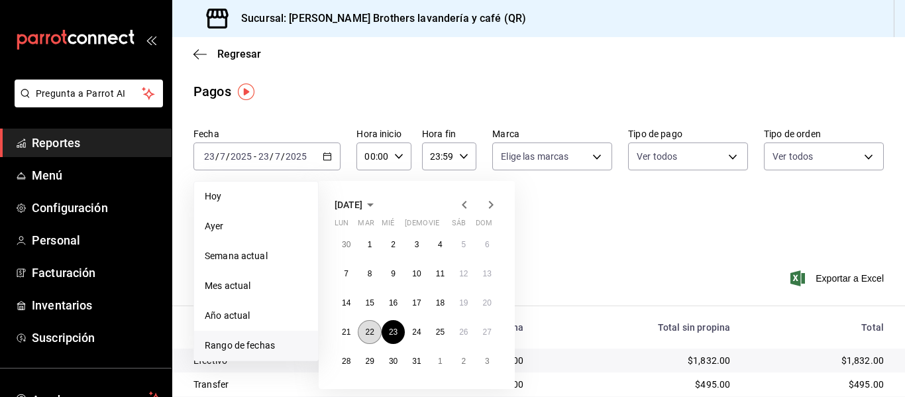
click at [368, 329] on abbr "22" at bounding box center [369, 331] width 9 height 9
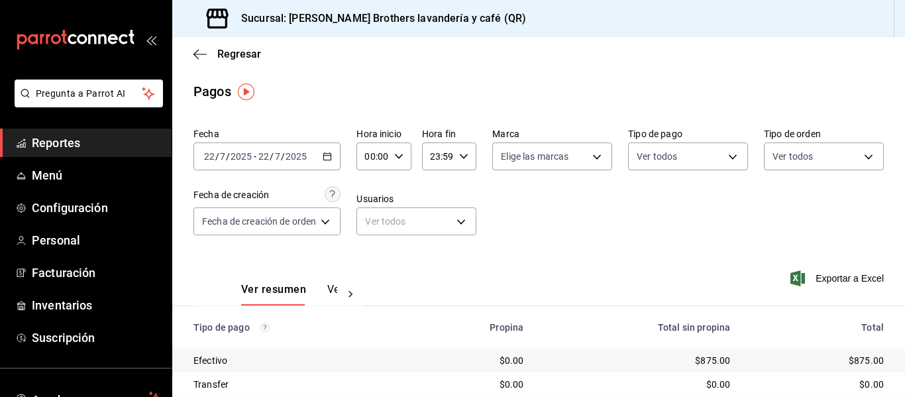
click at [339, 161] on div "[DATE] [DATE] - [DATE] [DATE]" at bounding box center [267, 156] width 147 height 28
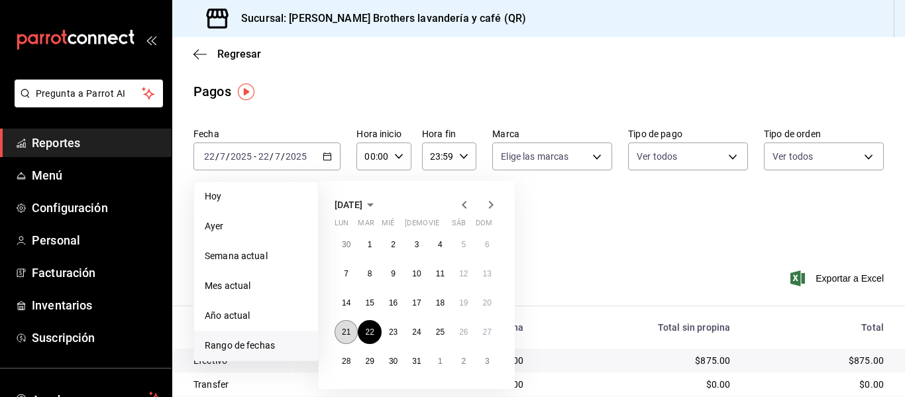
click at [339, 328] on button "21" at bounding box center [346, 332] width 23 height 24
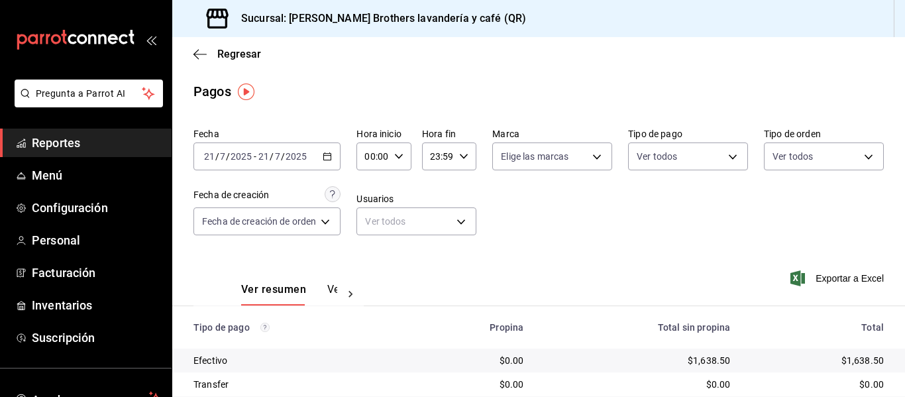
click at [339, 148] on div "[DATE] [DATE] - [DATE] [DATE]" at bounding box center [267, 156] width 147 height 28
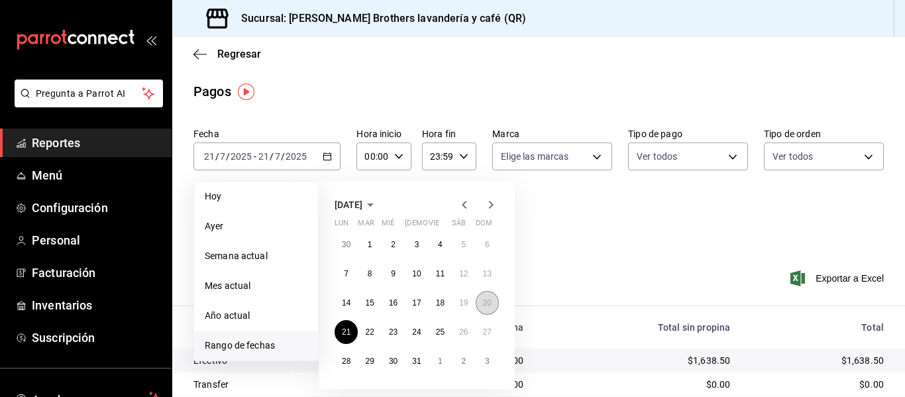
click at [487, 303] on abbr "20" at bounding box center [487, 302] width 9 height 9
click at [488, 303] on abbr "20" at bounding box center [487, 302] width 9 height 9
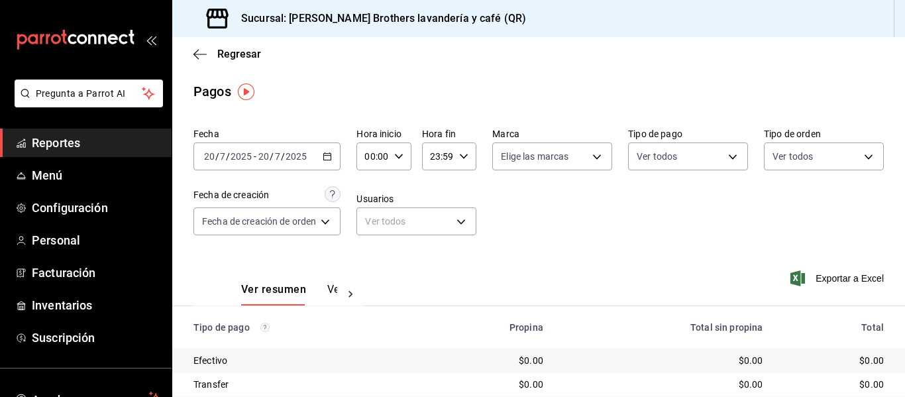
click at [339, 150] on div "[DATE] [DATE] - [DATE] [DATE]" at bounding box center [267, 156] width 147 height 28
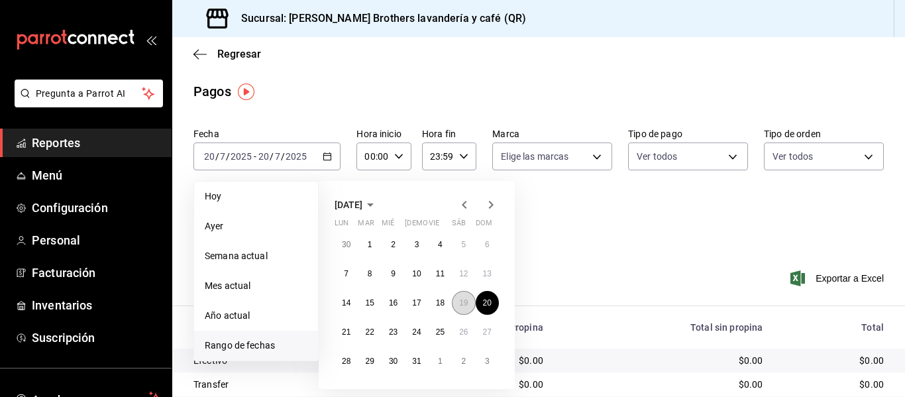
click at [462, 304] on abbr "19" at bounding box center [463, 302] width 9 height 9
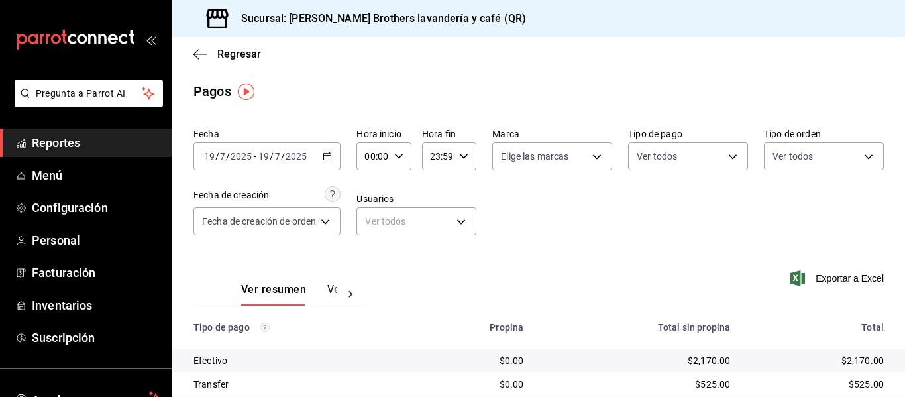
click at [333, 163] on div "[DATE] [DATE] - [DATE] [DATE]" at bounding box center [267, 156] width 147 height 28
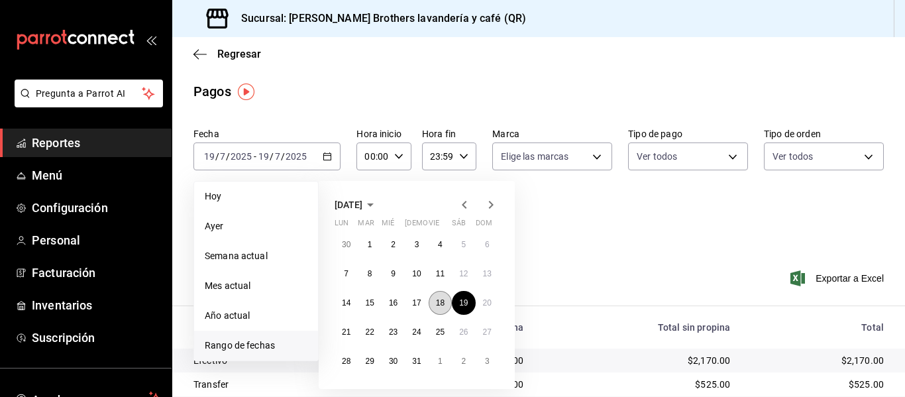
click at [431, 304] on button "18" at bounding box center [440, 303] width 23 height 24
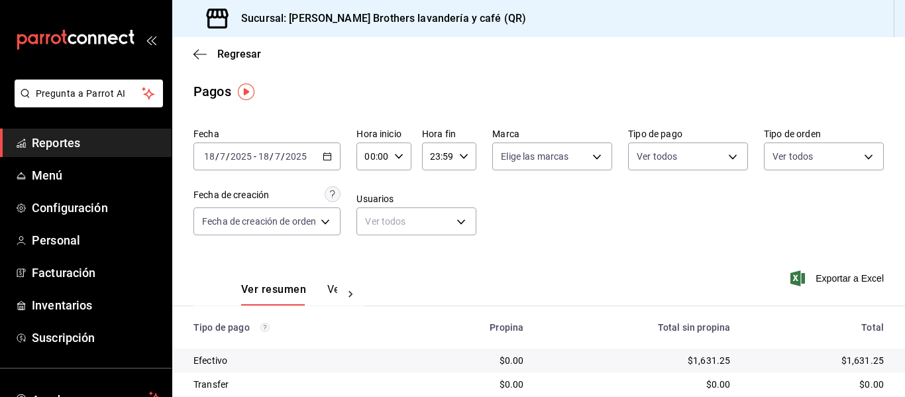
click at [329, 149] on div "[DATE] [DATE] - [DATE] [DATE]" at bounding box center [267, 156] width 147 height 28
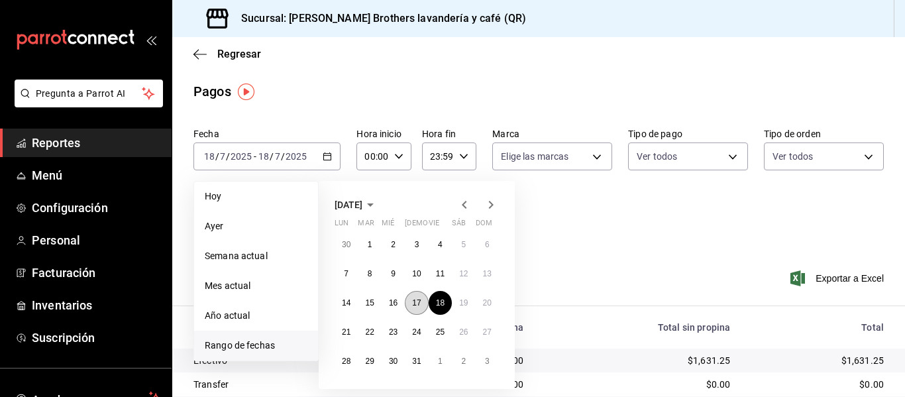
click at [419, 300] on abbr "17" at bounding box center [416, 302] width 9 height 9
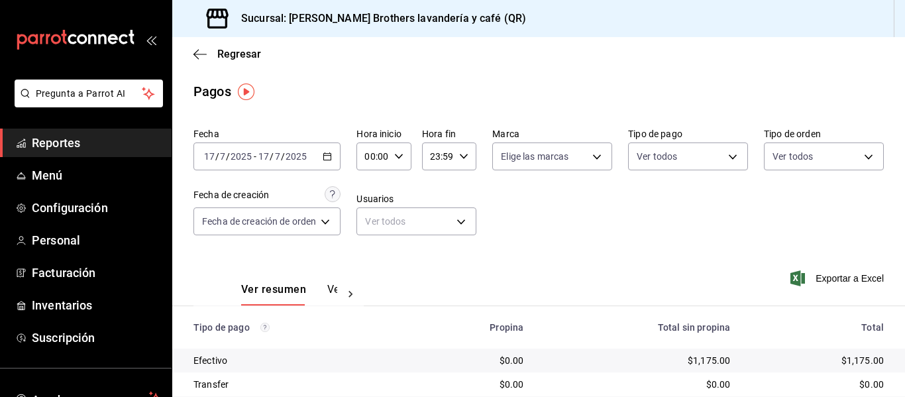
click at [320, 292] on div "Ver resumen Ver pagos" at bounding box center [289, 294] width 96 height 23
click at [328, 291] on button "Ver pagos" at bounding box center [352, 294] width 50 height 23
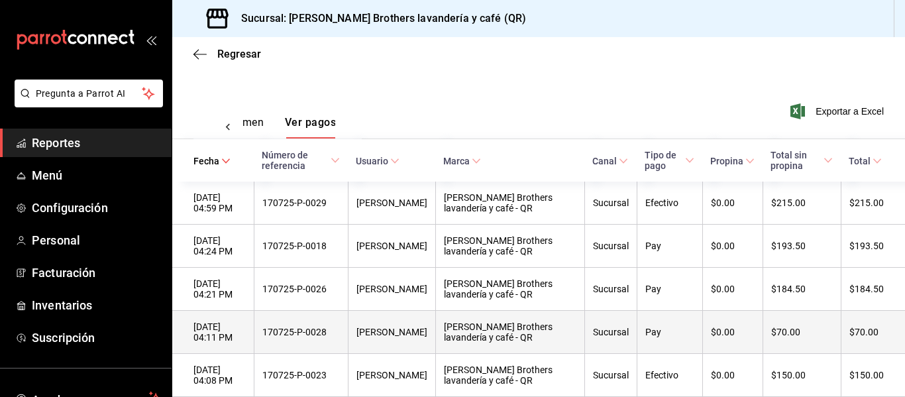
scroll to position [66, 0]
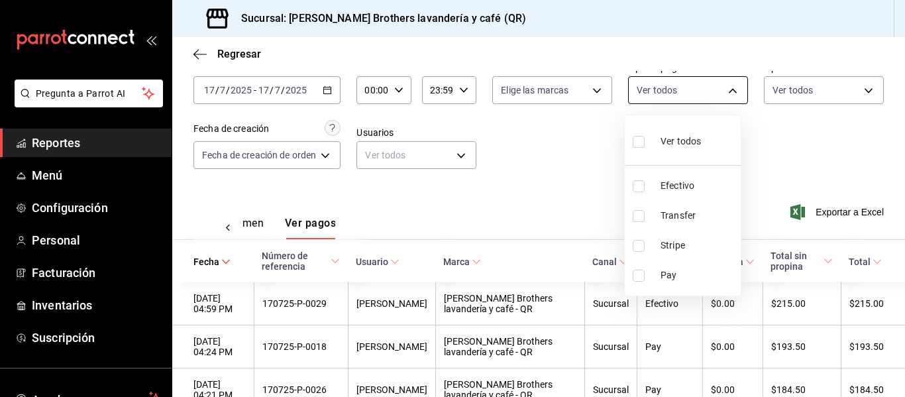
click at [634, 96] on body "Pregunta a Parrot AI Reportes Menú Configuración Personal Facturación Inventari…" at bounding box center [452, 198] width 905 height 397
click at [667, 197] on li "Efectivo" at bounding box center [683, 186] width 116 height 30
type input "05f43dae-7884-44d1-9aaf-dad17ac2ebd9"
checkbox input "true"
click at [508, 158] on div at bounding box center [452, 198] width 905 height 397
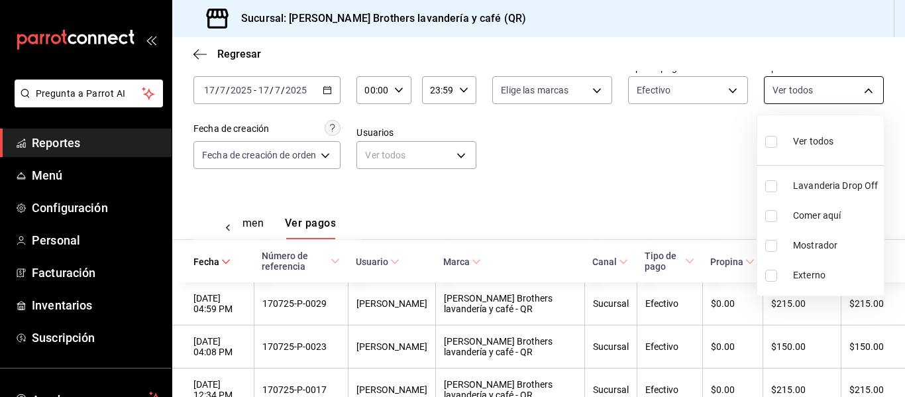
click at [788, 80] on body "Pregunta a Parrot AI Reportes Menú Configuración Personal Facturación Inventari…" at bounding box center [452, 198] width 905 height 397
click at [643, 174] on div at bounding box center [452, 198] width 905 height 397
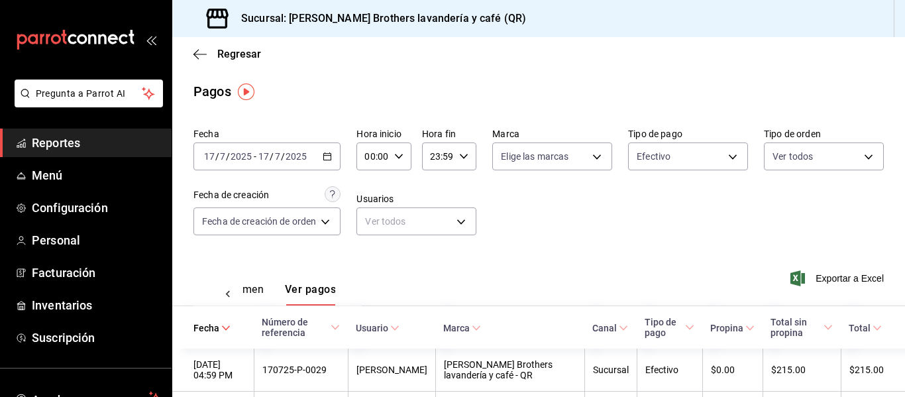
click at [224, 286] on div at bounding box center [228, 294] width 27 height 23
click at [243, 294] on button "Ver resumen" at bounding box center [272, 294] width 62 height 23
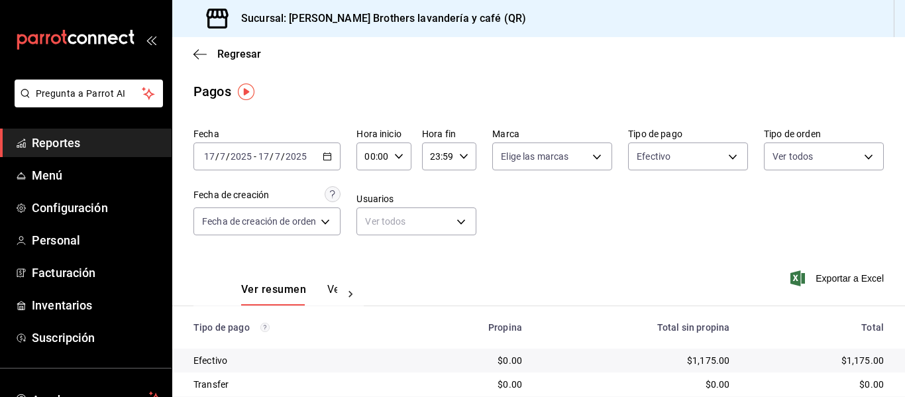
click at [327, 298] on button "Ver pagos" at bounding box center [352, 294] width 50 height 23
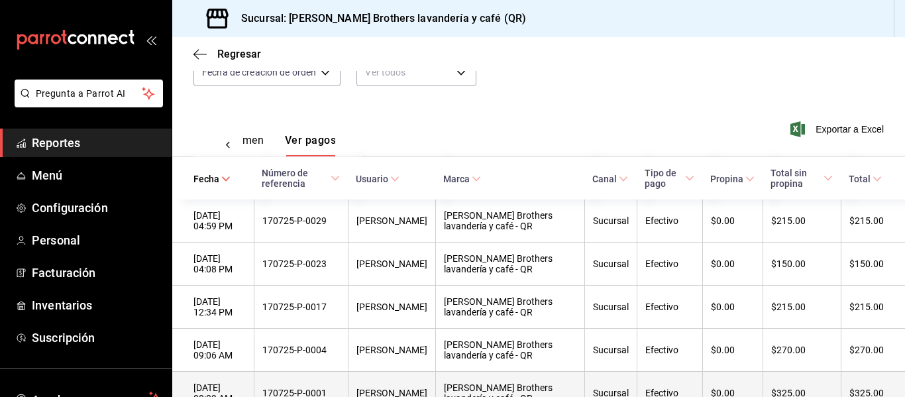
scroll to position [130, 0]
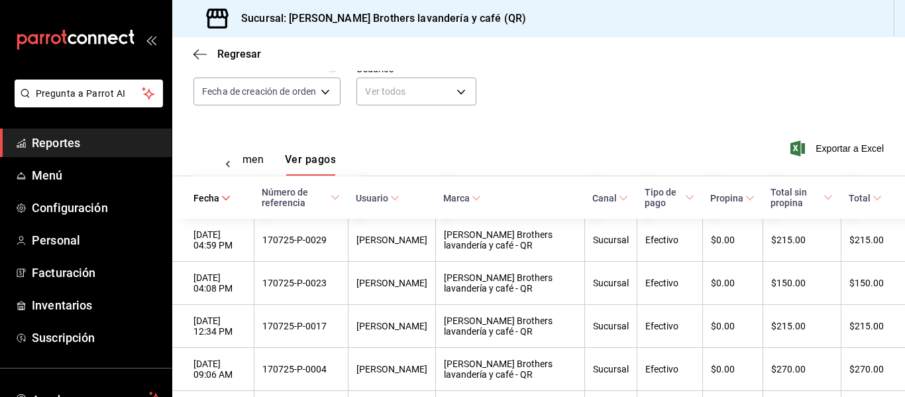
click at [311, 75] on div "Fecha de creación Fecha de creación de orden ORDER" at bounding box center [267, 80] width 147 height 49
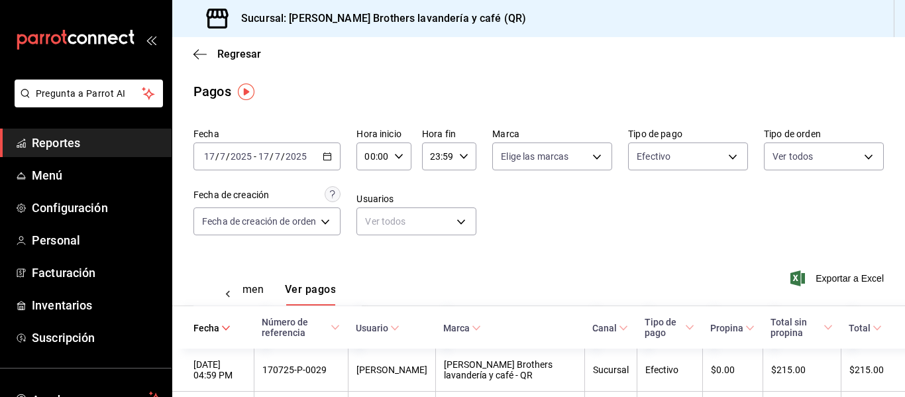
click at [300, 154] on input "2025" at bounding box center [296, 156] width 23 height 11
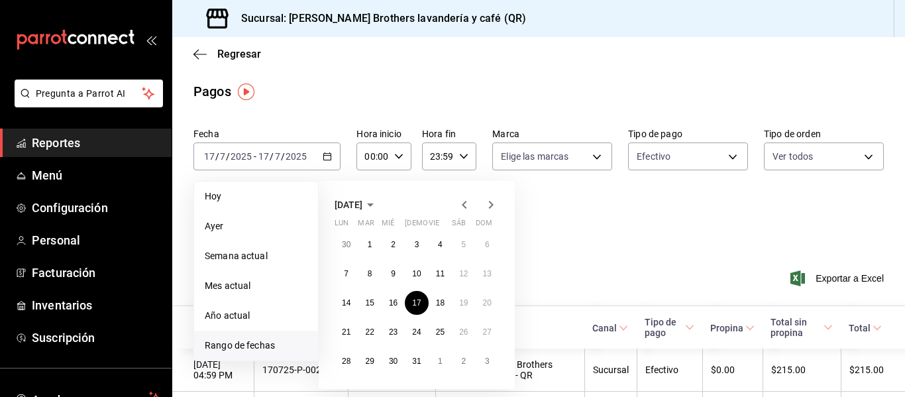
click at [379, 315] on div "30 1 2 3 4 5 6 7 8 9 10 11 12 13 14 15 16 17 18 19 20 21 22 23 24 25 26 27 28 2…" at bounding box center [417, 303] width 164 height 140
click at [391, 307] on abbr "16" at bounding box center [393, 302] width 9 height 9
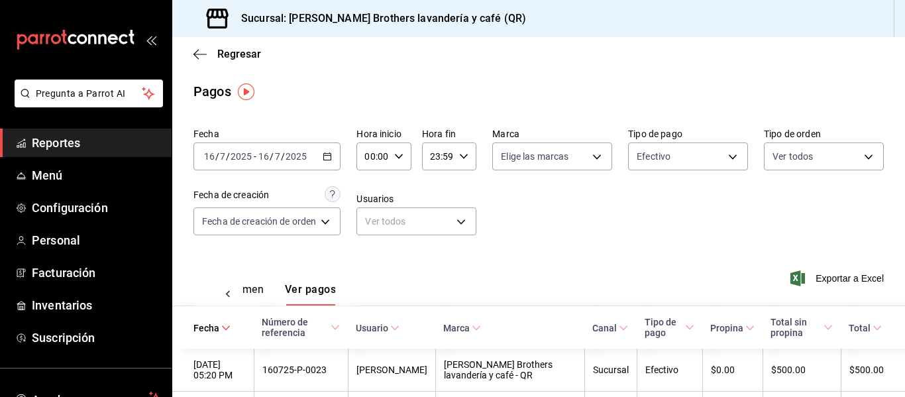
click at [259, 290] on button "Ver resumen" at bounding box center [233, 294] width 62 height 23
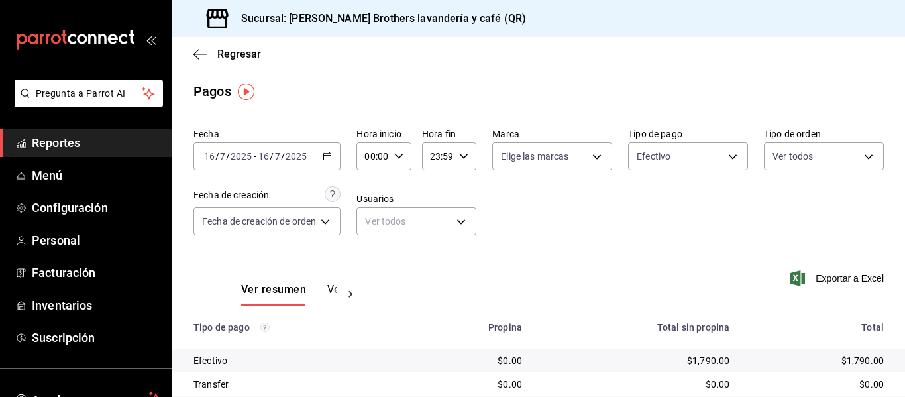
click at [314, 140] on div "Fecha [DATE] [DATE] - [DATE] [DATE]" at bounding box center [267, 149] width 147 height 42
click at [314, 150] on div "[DATE] [DATE] - [DATE] [DATE]" at bounding box center [267, 156] width 147 height 28
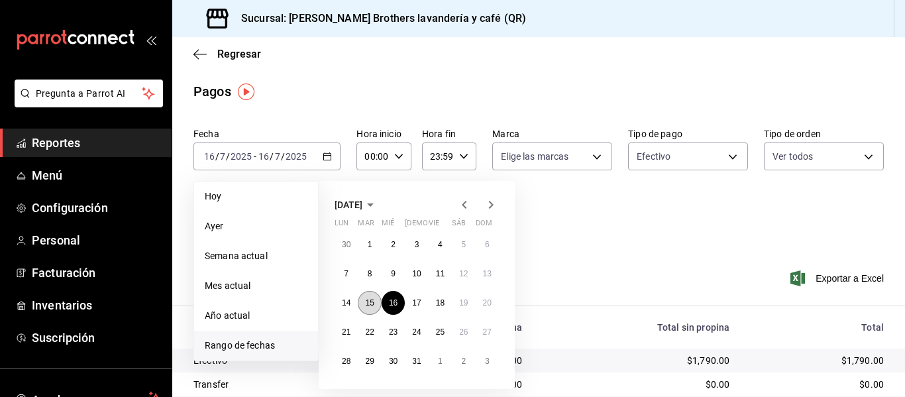
click at [365, 298] on abbr "15" at bounding box center [369, 302] width 9 height 9
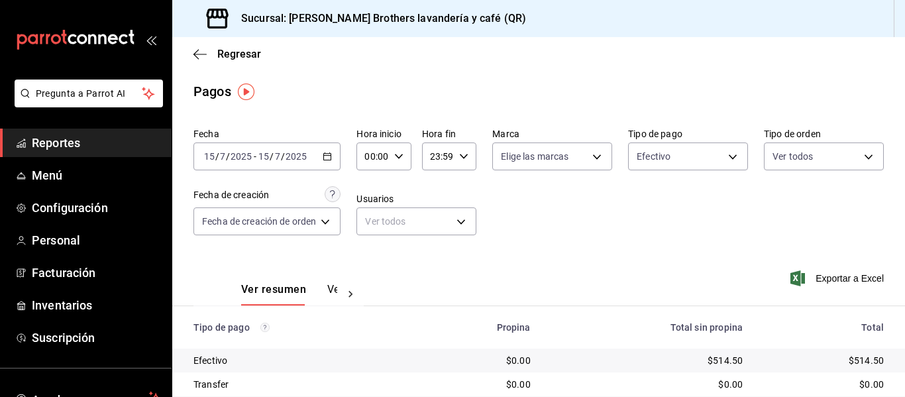
click at [307, 278] on div "Ver resumen Ver pagos" at bounding box center [279, 286] width 170 height 38
click at [336, 289] on button "Ver pagos" at bounding box center [352, 294] width 50 height 23
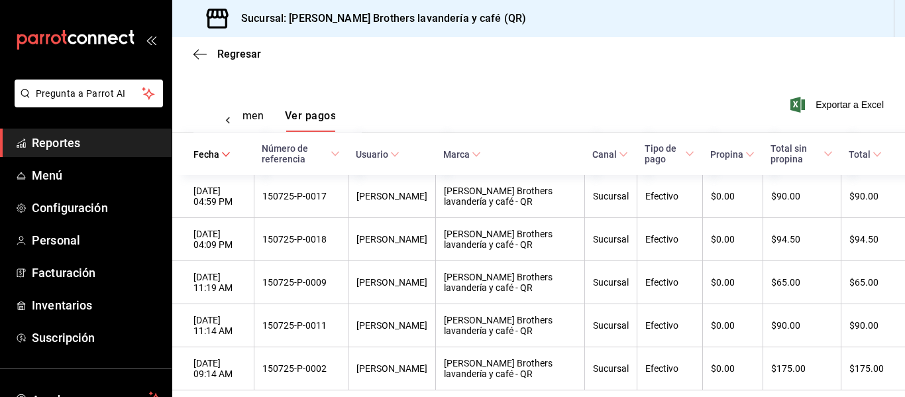
scroll to position [196, 0]
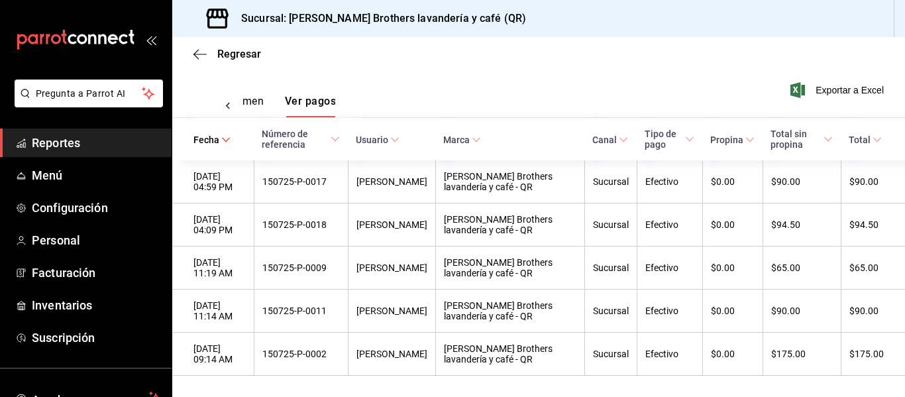
click at [250, 96] on button "Ver resumen" at bounding box center [233, 106] width 62 height 23
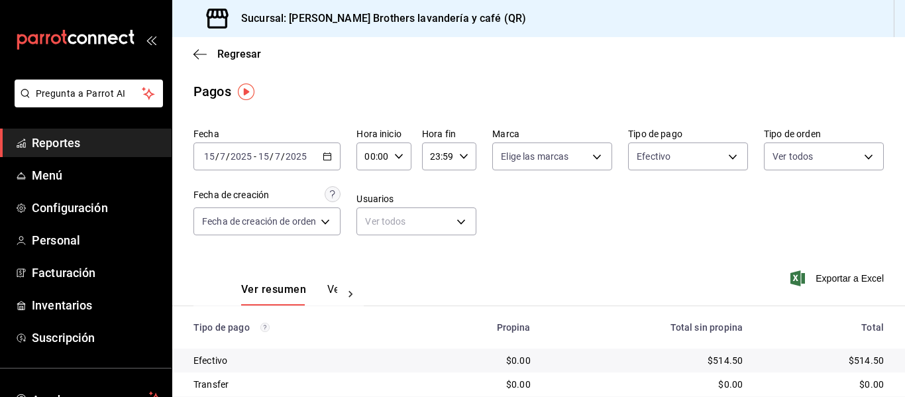
click at [277, 158] on input "7" at bounding box center [277, 156] width 7 height 11
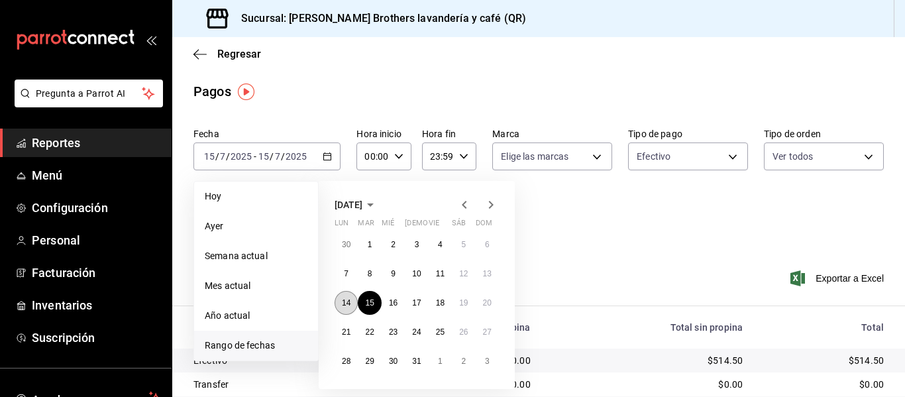
click at [345, 304] on abbr "14" at bounding box center [346, 302] width 9 height 9
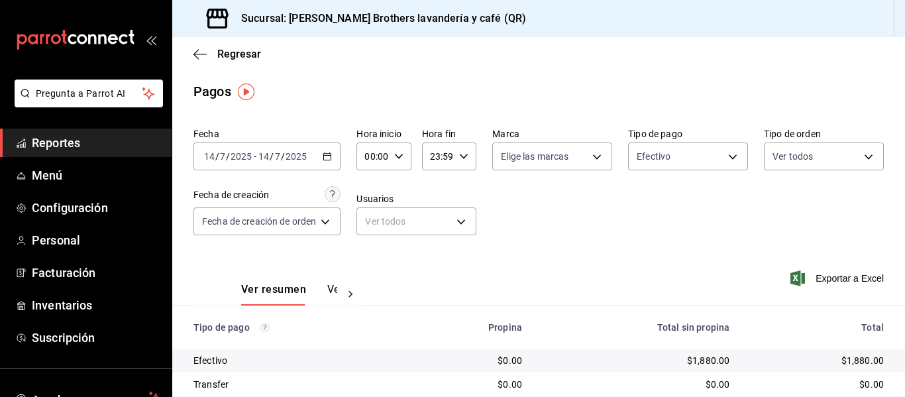
click at [328, 162] on div "[DATE] [DATE] - [DATE] [DATE]" at bounding box center [267, 156] width 147 height 28
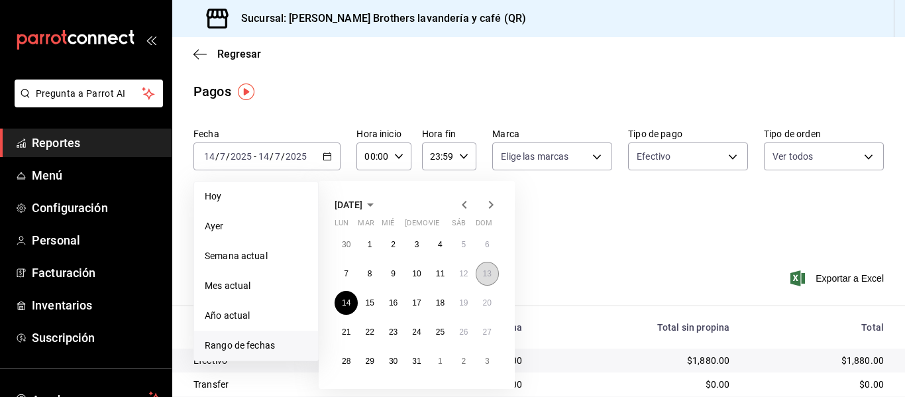
click at [487, 276] on abbr "13" at bounding box center [487, 273] width 9 height 9
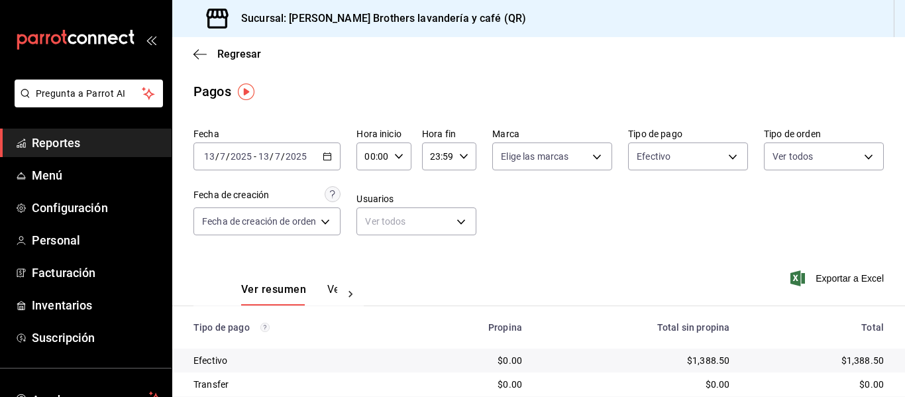
click at [337, 297] on div at bounding box center [350, 294] width 27 height 23
click at [312, 289] on button "Ver pagos" at bounding box center [313, 294] width 50 height 23
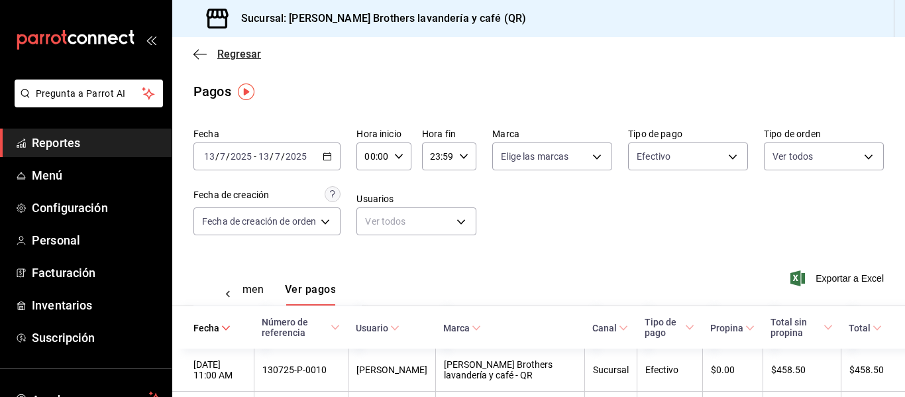
click at [198, 56] on icon "button" at bounding box center [200, 54] width 13 height 12
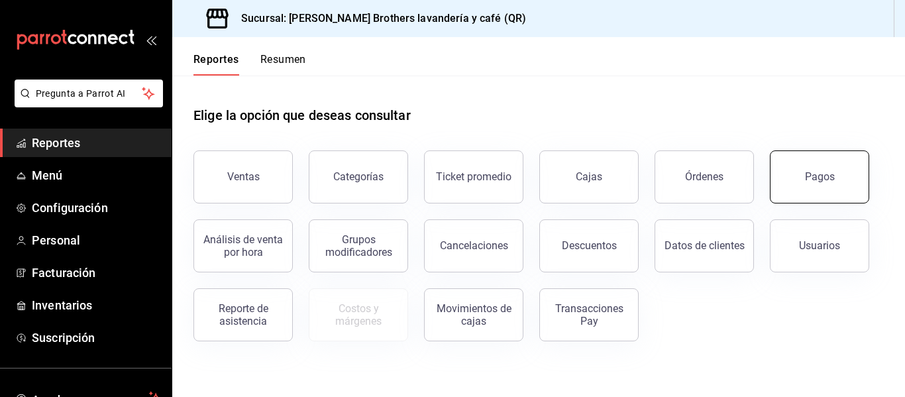
click at [839, 150] on div "Pagos" at bounding box center [811, 169] width 115 height 69
click at [826, 186] on button "Pagos" at bounding box center [819, 176] width 99 height 53
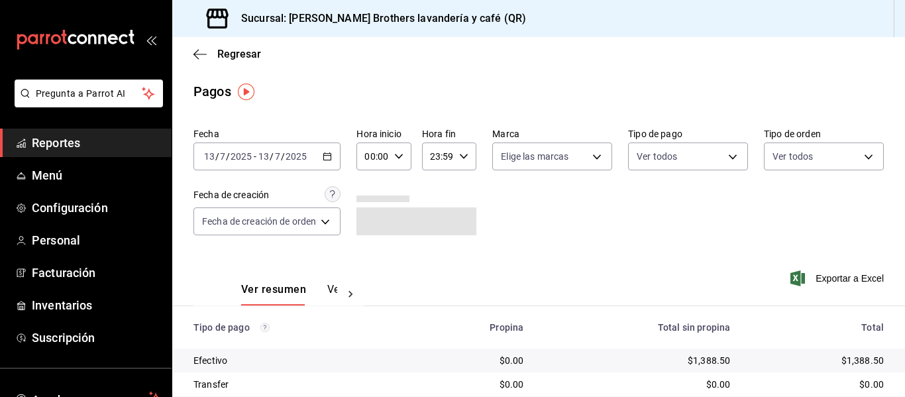
click at [340, 161] on div "[DATE] [DATE] - [DATE] [DATE]" at bounding box center [267, 156] width 147 height 28
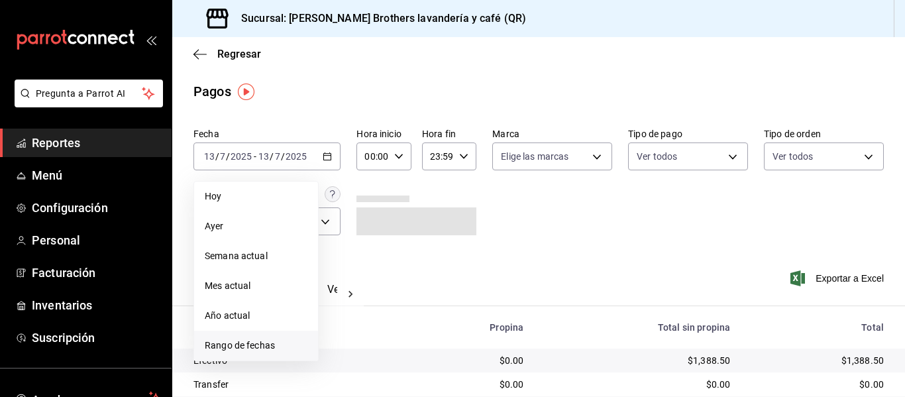
click at [249, 342] on span "Rango de fechas" at bounding box center [256, 346] width 103 height 14
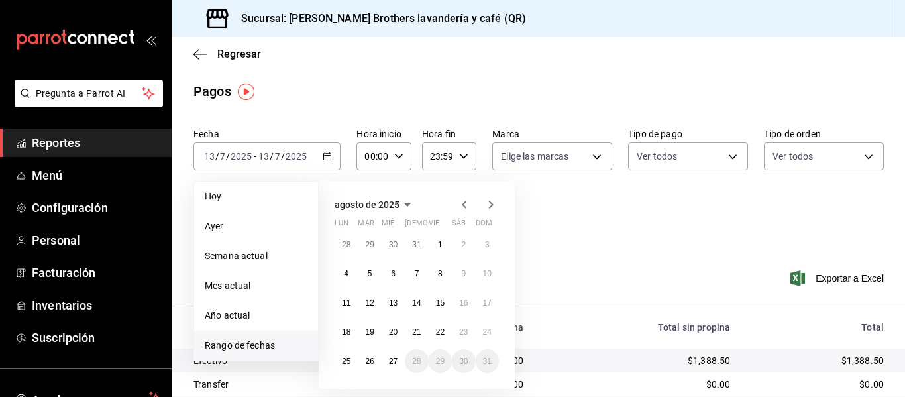
click at [467, 201] on icon "button" at bounding box center [464, 205] width 5 height 8
click at [471, 205] on icon "button" at bounding box center [465, 205] width 16 height 16
click at [352, 307] on button "14" at bounding box center [346, 303] width 23 height 24
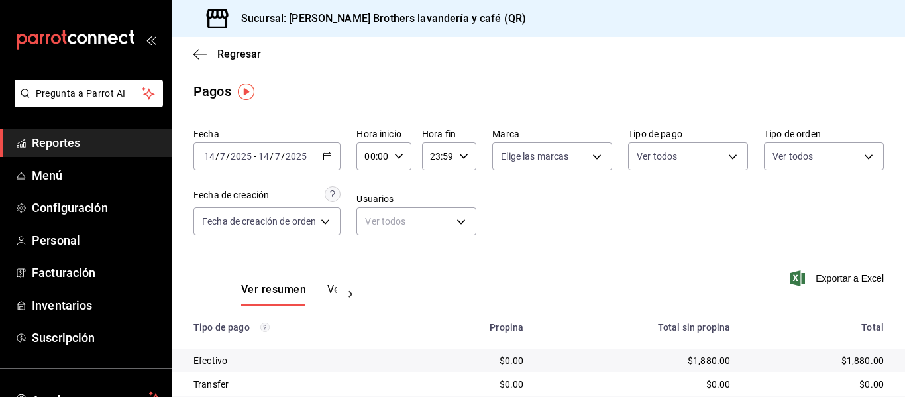
click at [325, 289] on div "Ver resumen Ver pagos" at bounding box center [289, 294] width 96 height 23
click at [333, 291] on button "Ver pagos" at bounding box center [352, 294] width 50 height 23
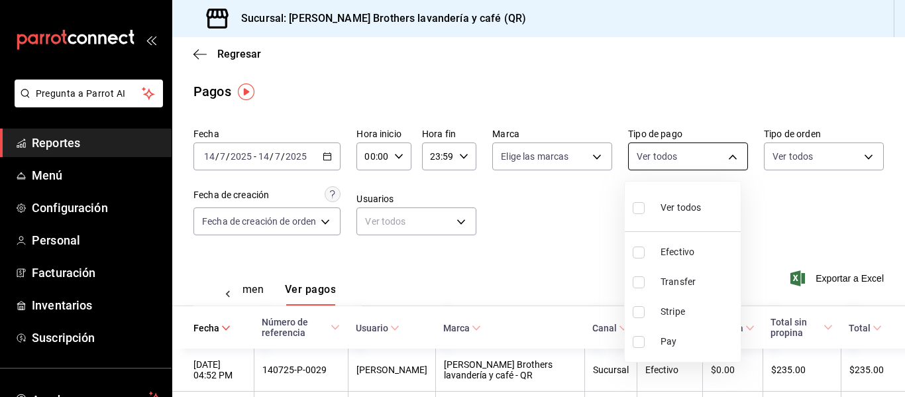
click at [663, 170] on body "Pregunta a Parrot AI Reportes Menú Configuración Personal Facturación Inventari…" at bounding box center [452, 198] width 905 height 397
click at [657, 262] on li "Efectivo" at bounding box center [683, 252] width 116 height 30
type input "05f43dae-7884-44d1-9aaf-dad17ac2ebd9"
checkbox input "true"
click at [551, 262] on div at bounding box center [452, 198] width 905 height 397
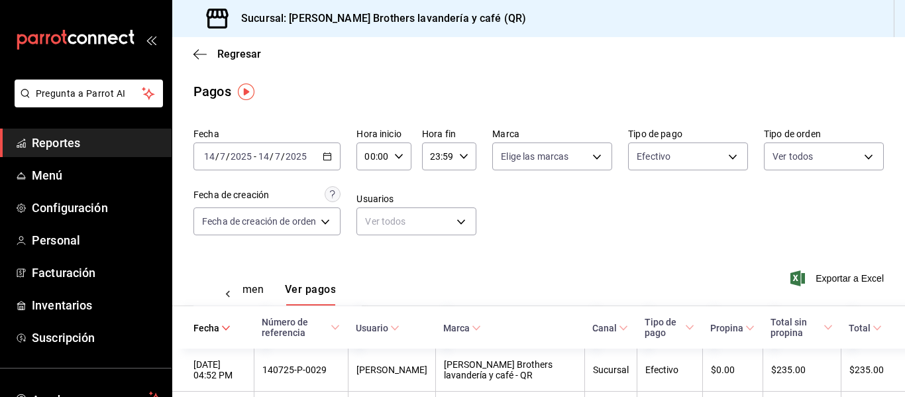
click at [553, 262] on div "Ver resumen Ver pagos Exportar a Excel" at bounding box center [538, 286] width 733 height 70
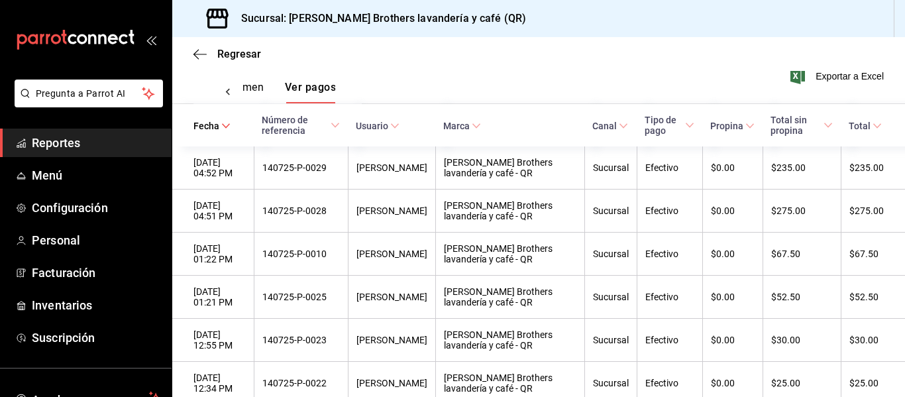
scroll to position [131, 0]
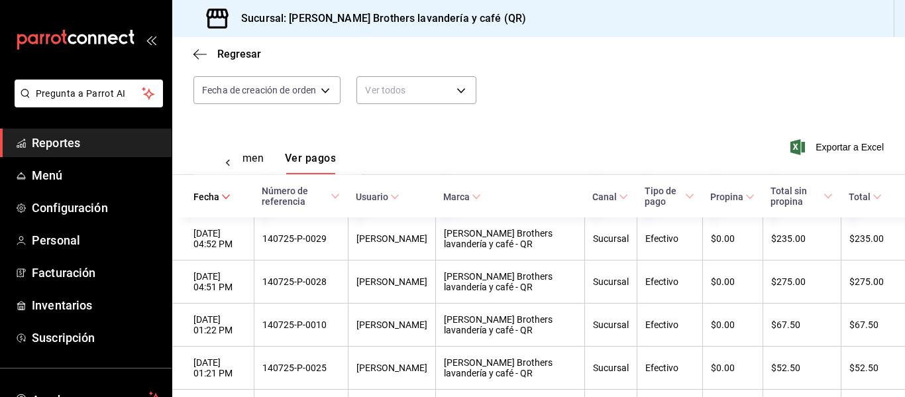
click at [411, 203] on th "Usuario" at bounding box center [391, 196] width 87 height 42
click at [400, 199] on icon at bounding box center [394, 196] width 9 height 9
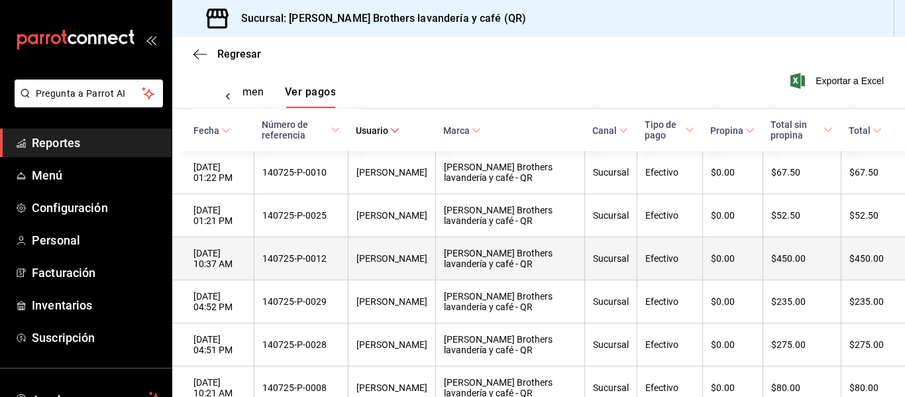
click at [548, 248] on th "[PERSON_NAME] Brothers lavandería y café - QR" at bounding box center [509, 258] width 149 height 43
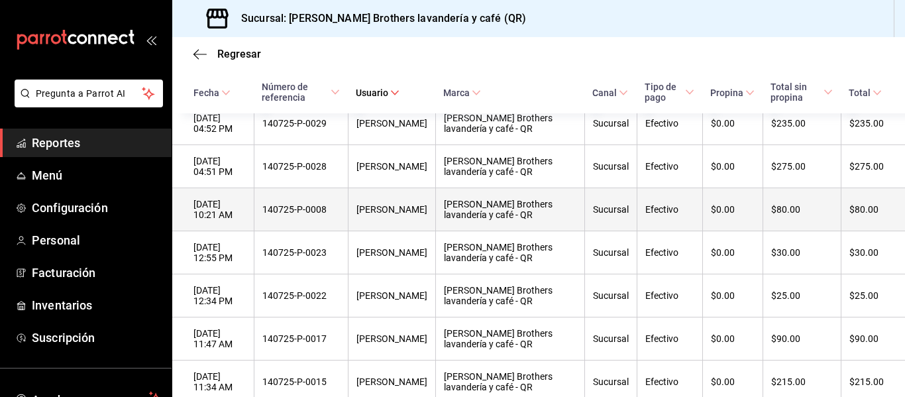
scroll to position [463, 0]
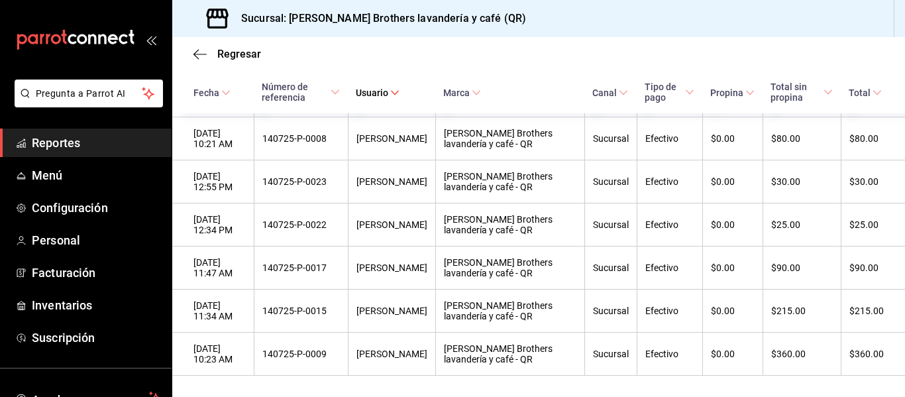
click at [204, 47] on div "Regresar" at bounding box center [538, 54] width 733 height 34
click at [201, 50] on icon "button" at bounding box center [200, 54] width 13 height 12
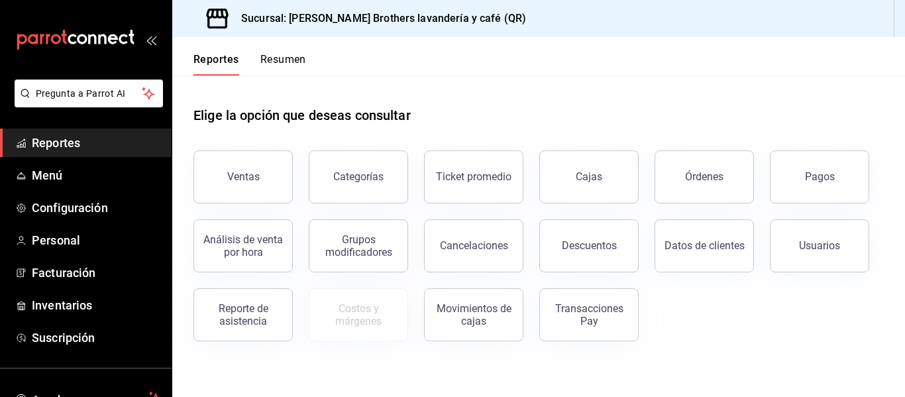
click at [823, 203] on div "Usuarios" at bounding box center [811, 237] width 115 height 69
click at [824, 191] on button "Pagos" at bounding box center [819, 176] width 99 height 53
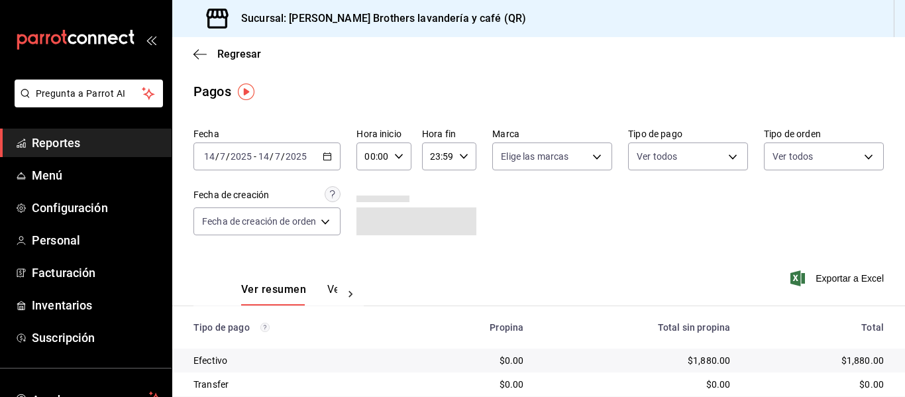
click at [294, 158] on input "2025" at bounding box center [296, 156] width 23 height 11
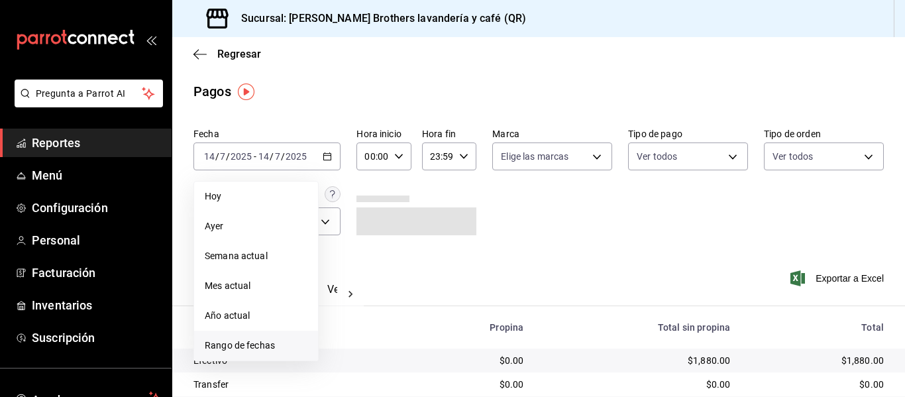
click at [262, 349] on span "Rango de fechas" at bounding box center [256, 346] width 103 height 14
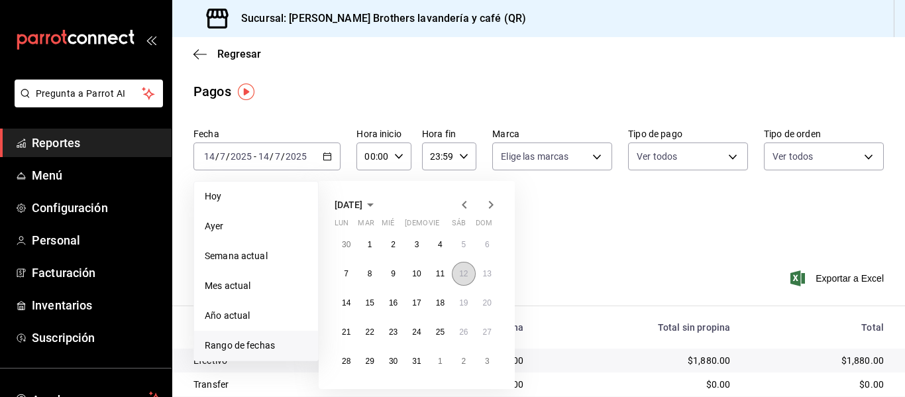
click at [464, 272] on abbr "12" at bounding box center [463, 273] width 9 height 9
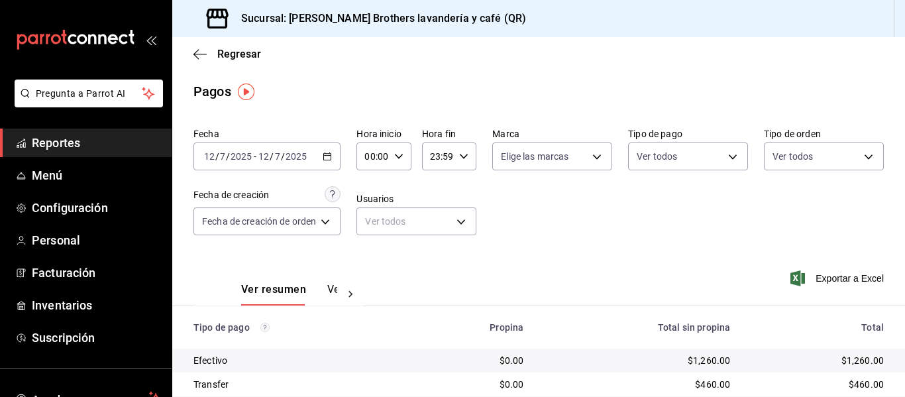
click at [321, 148] on div "[DATE] [DATE] - [DATE] [DATE]" at bounding box center [267, 156] width 147 height 28
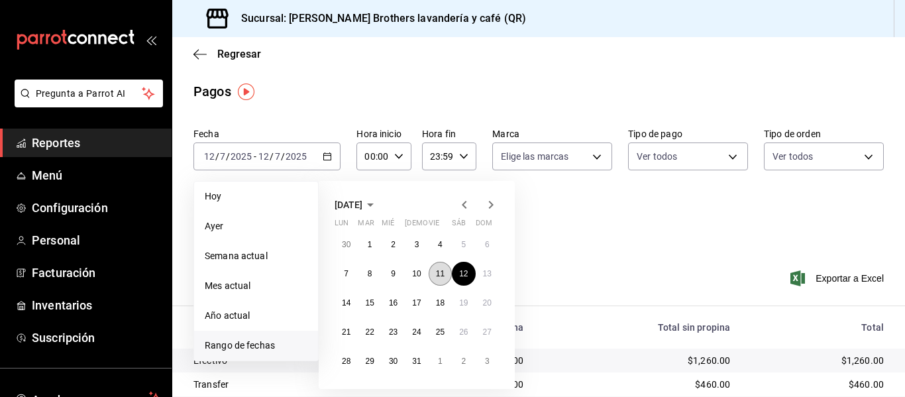
click at [439, 266] on button "11" at bounding box center [440, 274] width 23 height 24
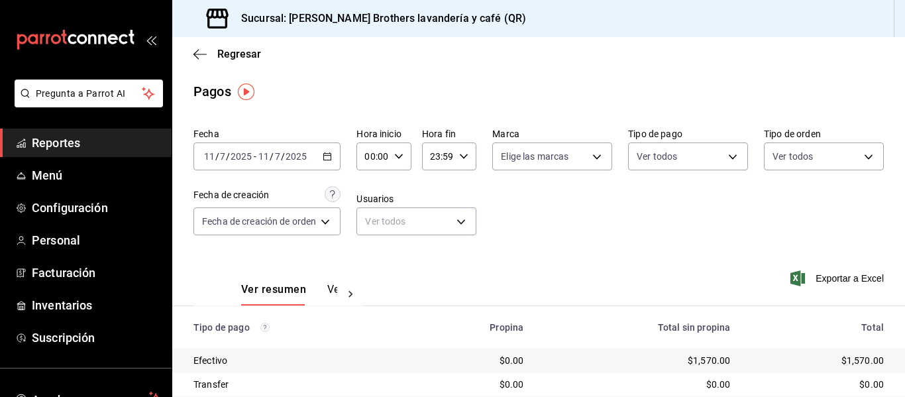
click at [337, 154] on div "[DATE] [DATE] - [DATE] [DATE]" at bounding box center [267, 156] width 147 height 28
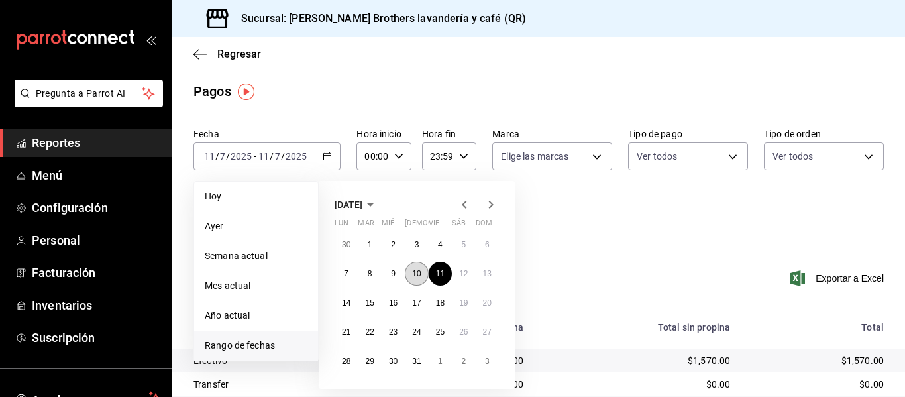
click at [407, 274] on button "10" at bounding box center [416, 274] width 23 height 24
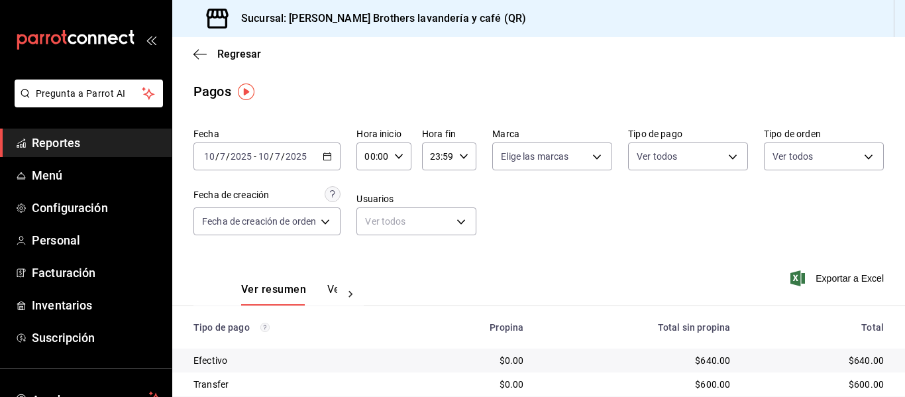
click at [341, 156] on div "[DATE] [DATE] - [DATE] [DATE]" at bounding box center [267, 156] width 147 height 28
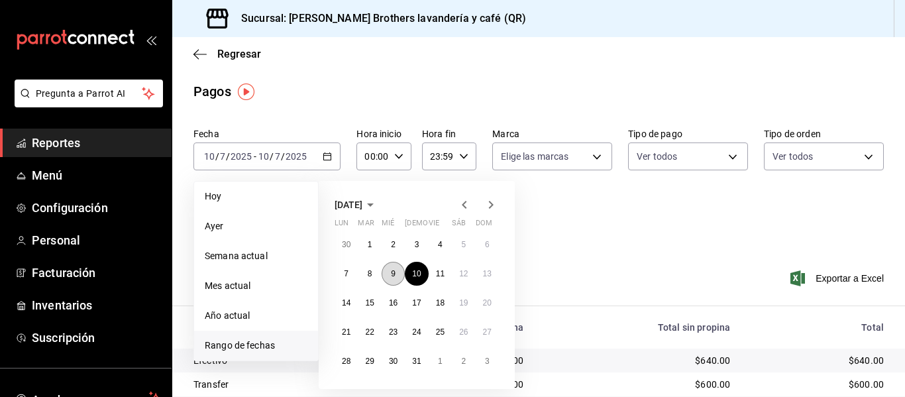
click at [388, 271] on button "9" at bounding box center [393, 274] width 23 height 24
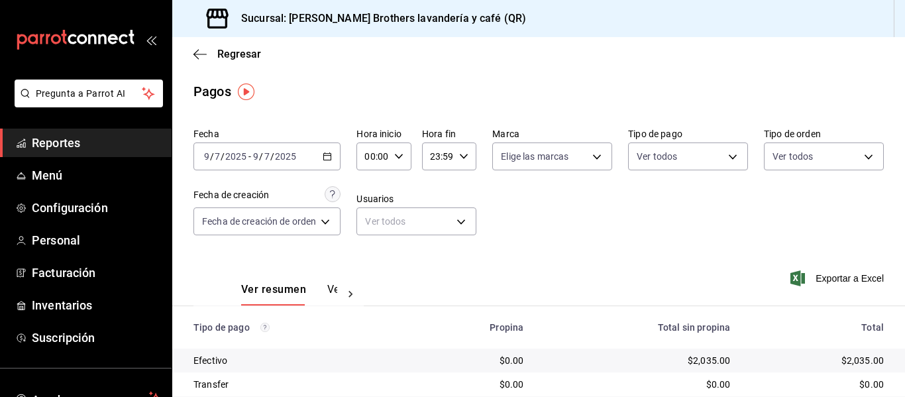
click at [339, 158] on div "[DATE] [DATE] - [DATE] [DATE]" at bounding box center [267, 156] width 147 height 28
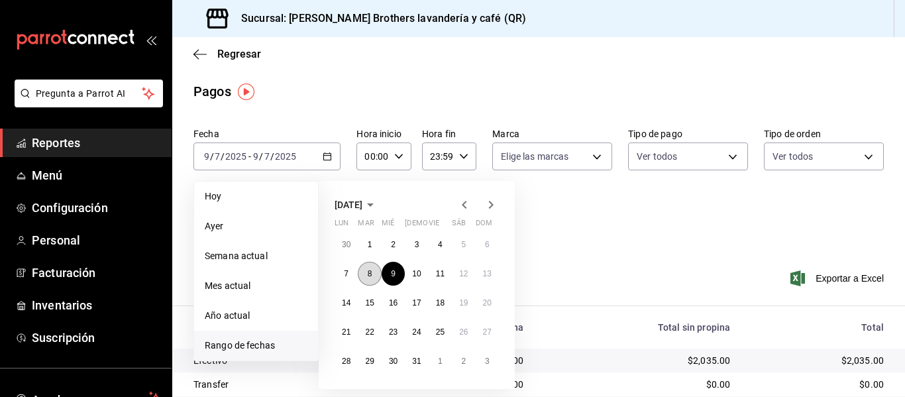
click at [366, 272] on button "8" at bounding box center [369, 274] width 23 height 24
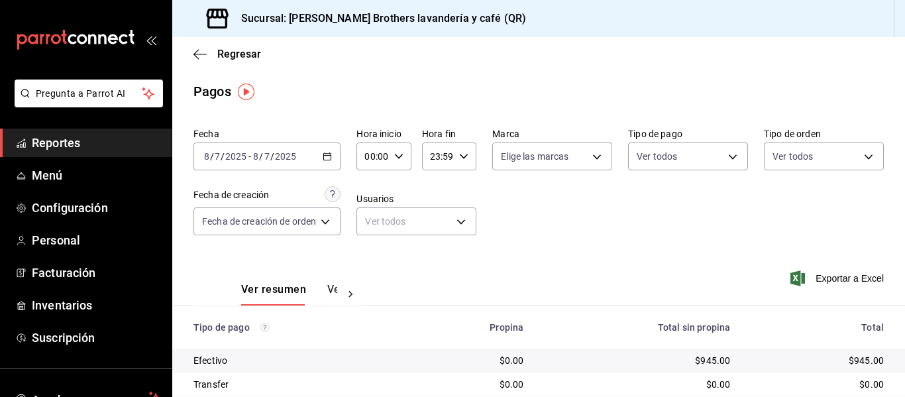
click at [335, 162] on div "[DATE] [DATE] - [DATE] [DATE]" at bounding box center [267, 156] width 147 height 28
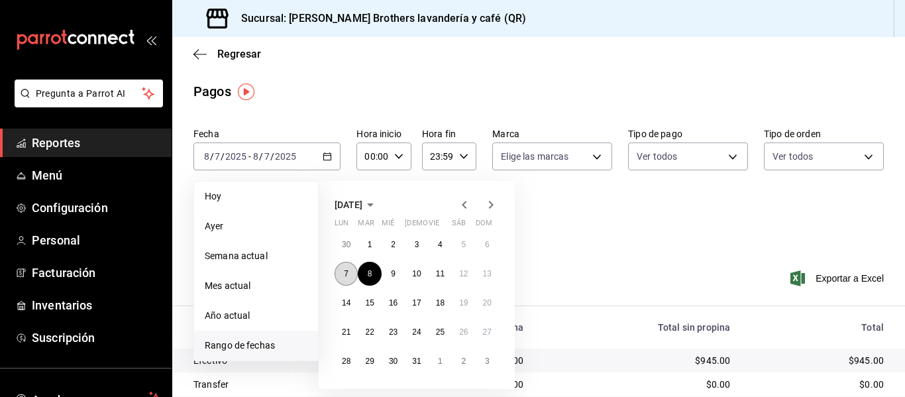
click at [347, 279] on button "7" at bounding box center [346, 274] width 23 height 24
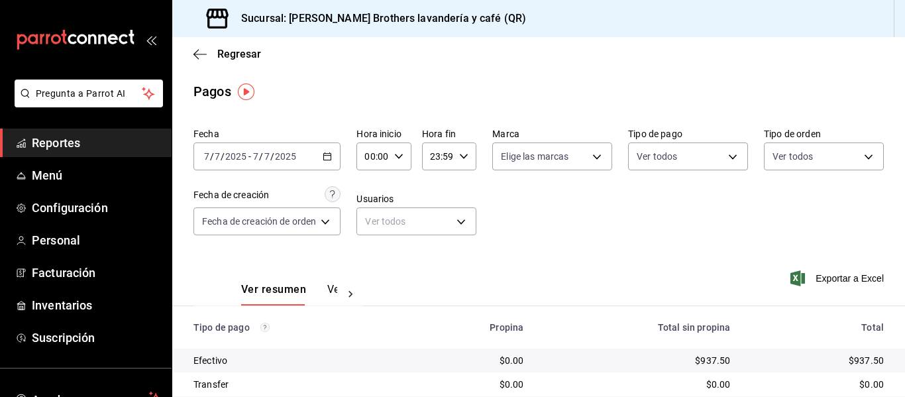
click at [332, 157] on icon "button" at bounding box center [327, 156] width 9 height 9
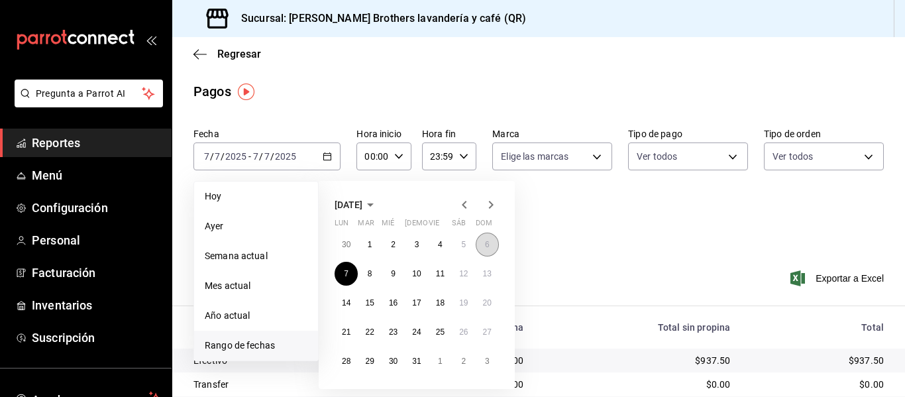
click at [494, 241] on button "6" at bounding box center [487, 245] width 23 height 24
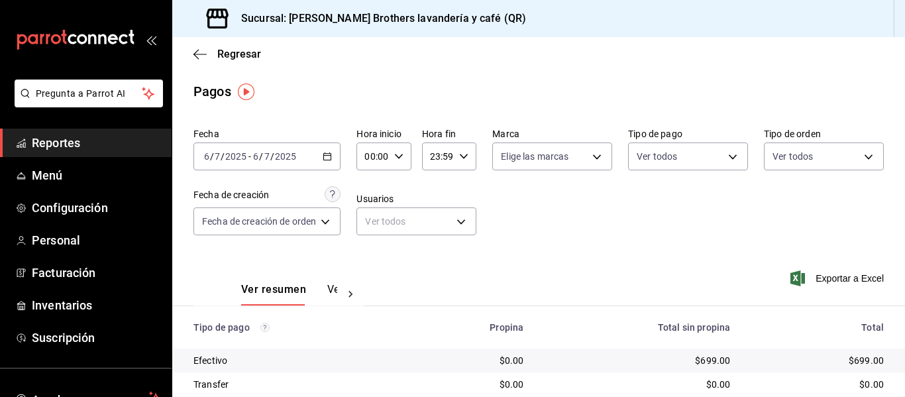
click at [327, 157] on icon "button" at bounding box center [327, 156] width 9 height 9
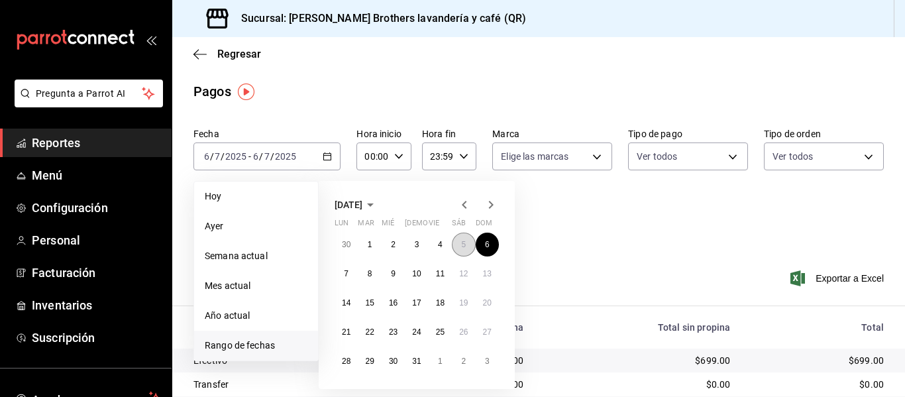
click at [460, 249] on button "5" at bounding box center [463, 245] width 23 height 24
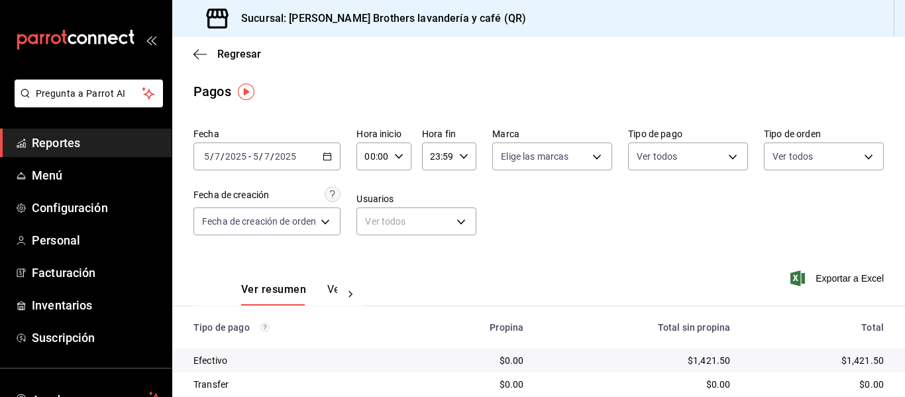
click at [339, 160] on div "[DATE] [DATE] - [DATE] [DATE]" at bounding box center [267, 156] width 147 height 28
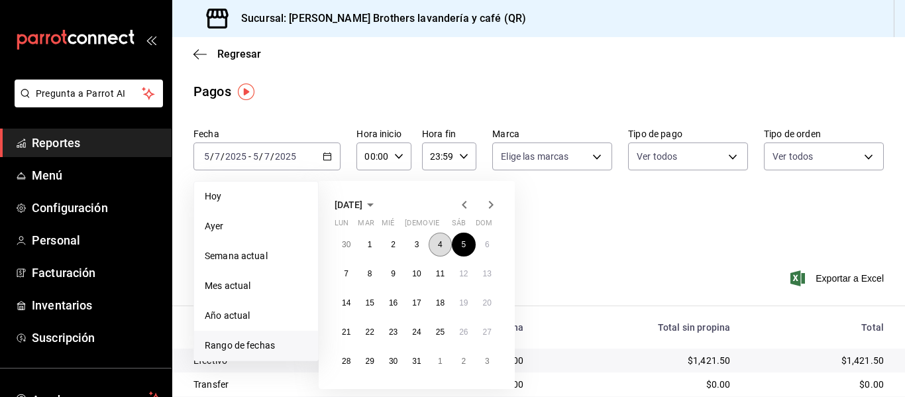
click at [429, 246] on button "4" at bounding box center [440, 245] width 23 height 24
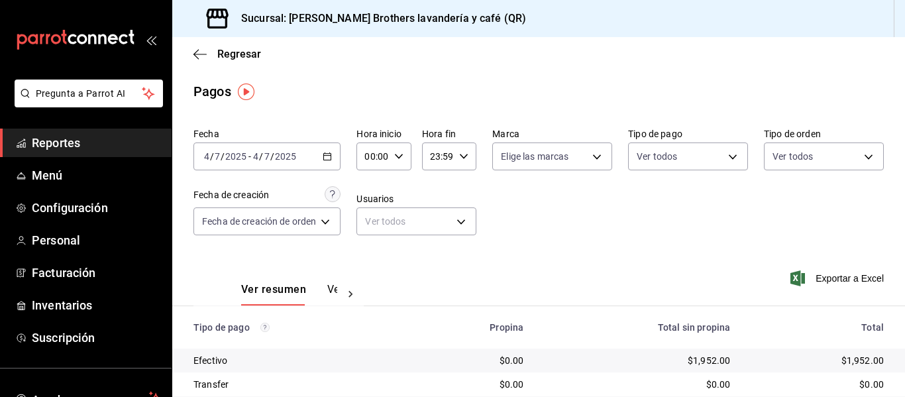
click at [332, 161] on div "[DATE] [DATE] - [DATE] [DATE]" at bounding box center [267, 156] width 147 height 28
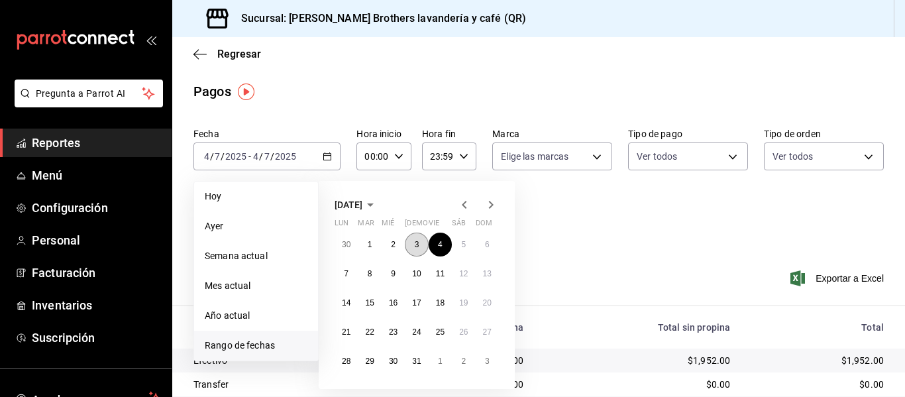
click at [411, 245] on button "3" at bounding box center [416, 245] width 23 height 24
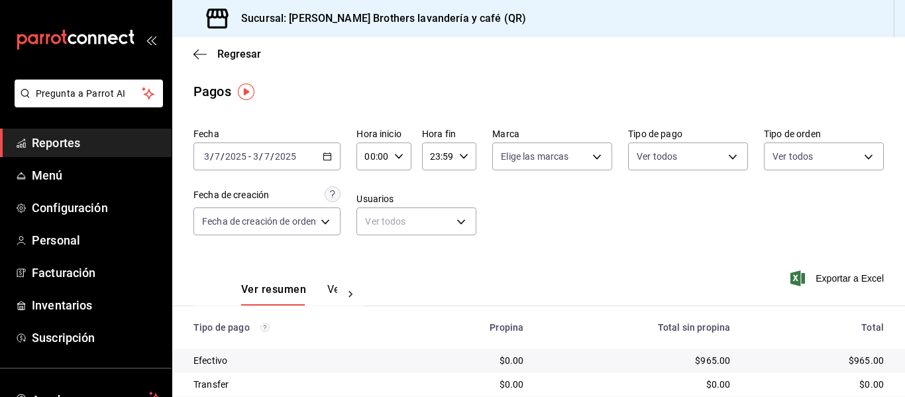
click at [333, 166] on div "[DATE] [DATE] - [DATE] [DATE]" at bounding box center [267, 156] width 147 height 28
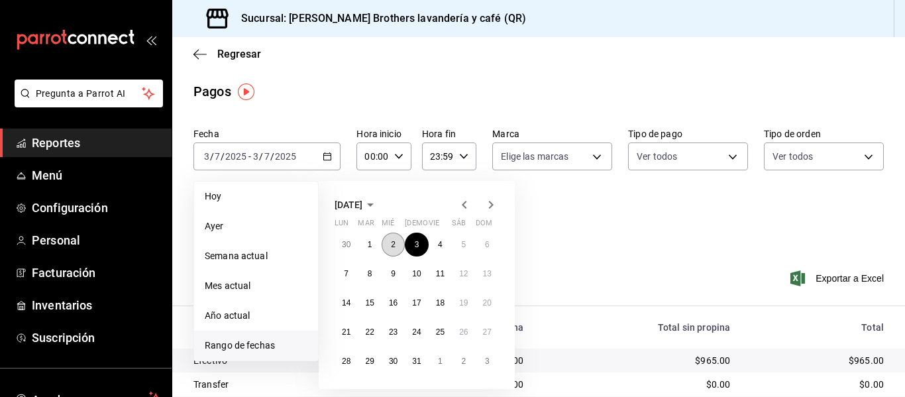
click at [402, 245] on button "2" at bounding box center [393, 245] width 23 height 24
